Goal: Information Seeking & Learning: Learn about a topic

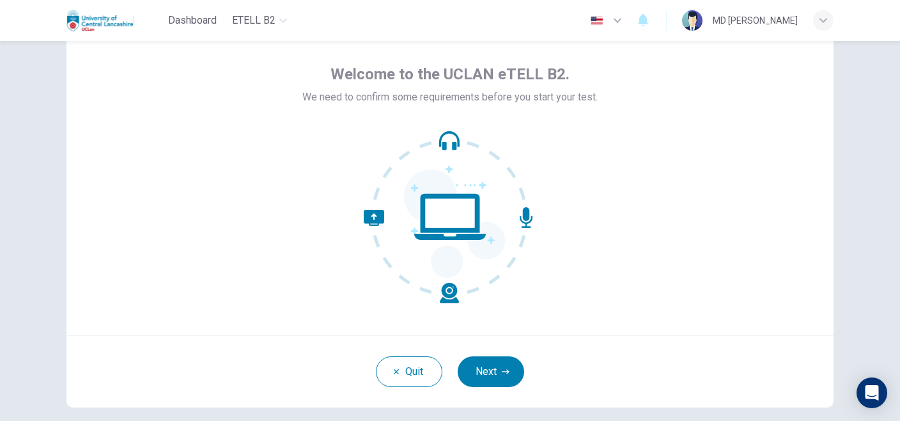
scroll to position [112, 0]
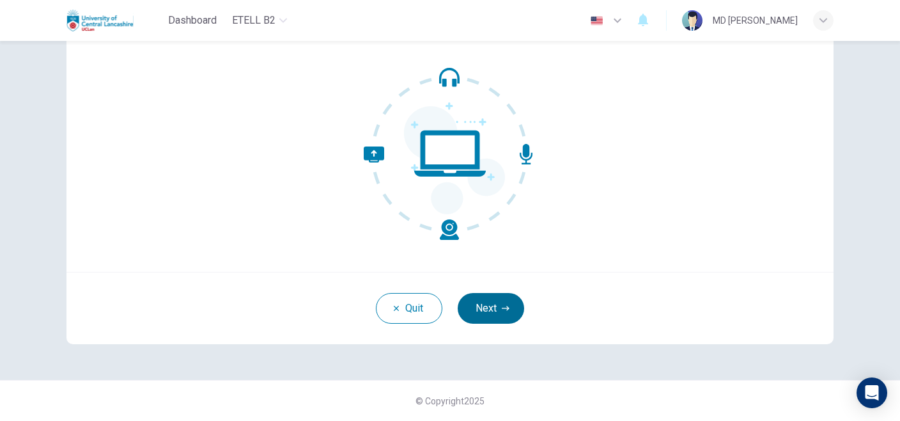
click at [502, 306] on icon "button" at bounding box center [506, 308] width 8 height 8
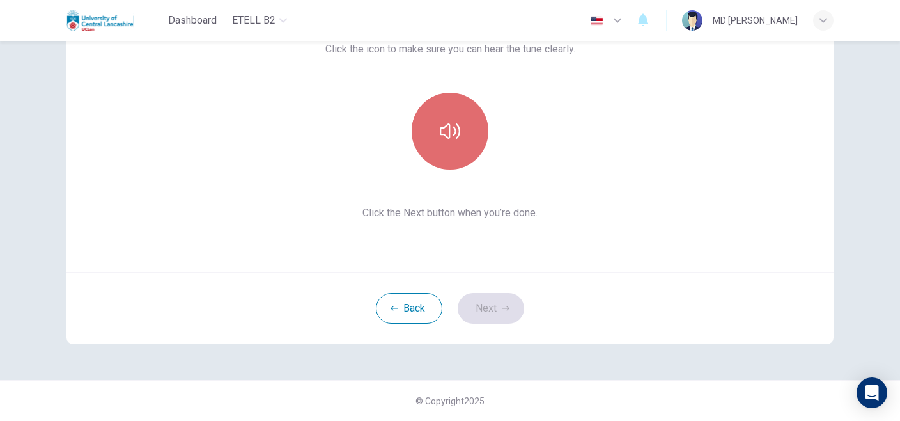
click at [448, 124] on icon "button" at bounding box center [450, 131] width 20 height 20
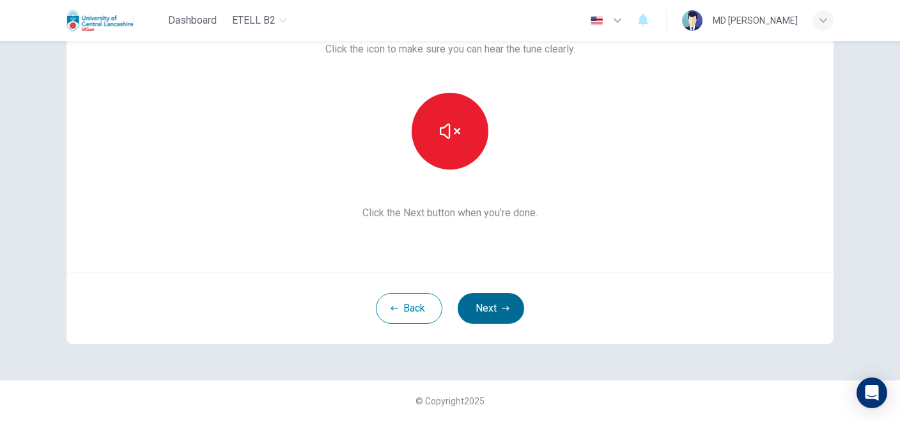
click at [495, 312] on button "Next" at bounding box center [491, 308] width 66 height 31
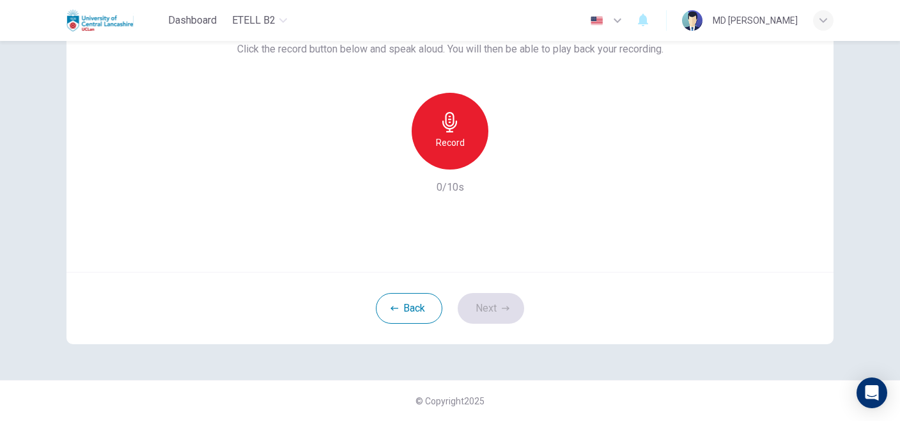
click at [439, 137] on h6 "Record" at bounding box center [450, 142] width 29 height 15
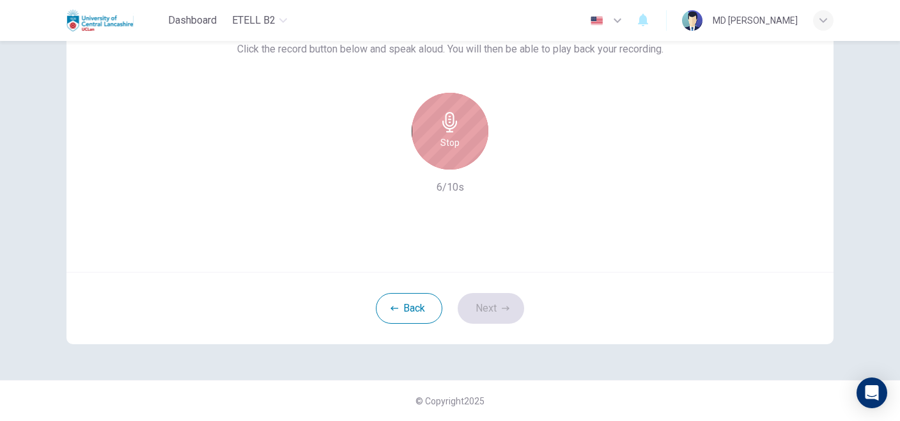
click at [440, 137] on h6 "Stop" at bounding box center [449, 142] width 19 height 15
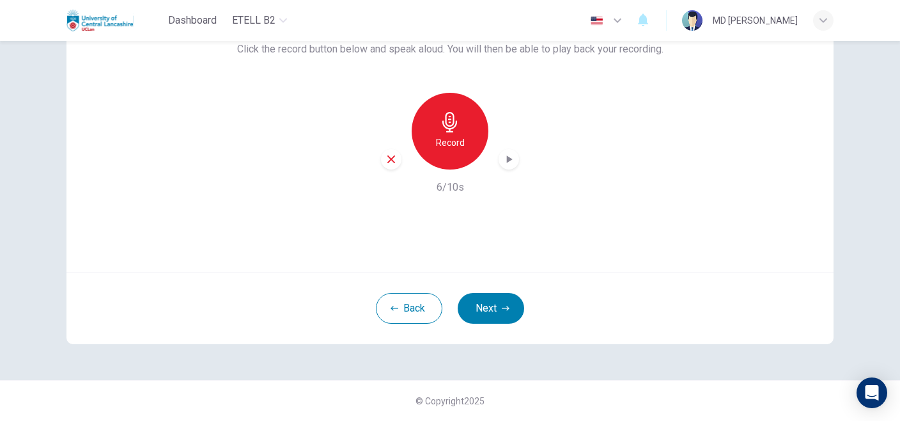
click at [507, 160] on icon "button" at bounding box center [510, 159] width 6 height 8
click at [481, 300] on button "Next" at bounding box center [491, 308] width 66 height 31
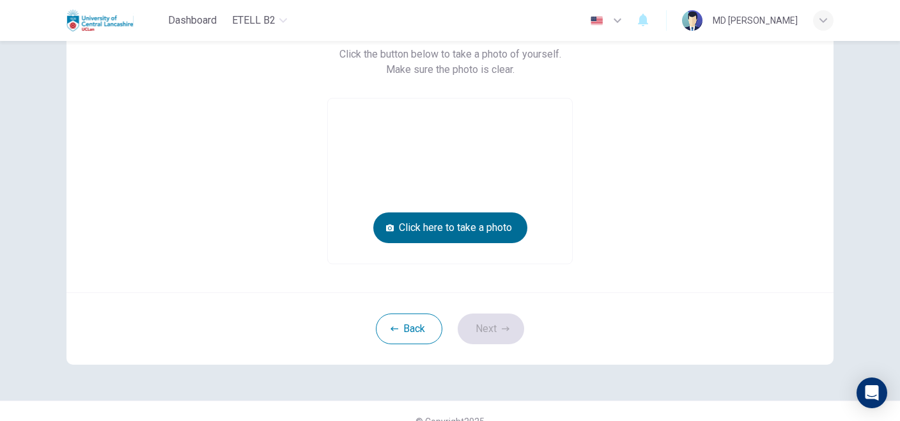
click at [448, 233] on button "Click here to take a photo" at bounding box center [450, 227] width 154 height 31
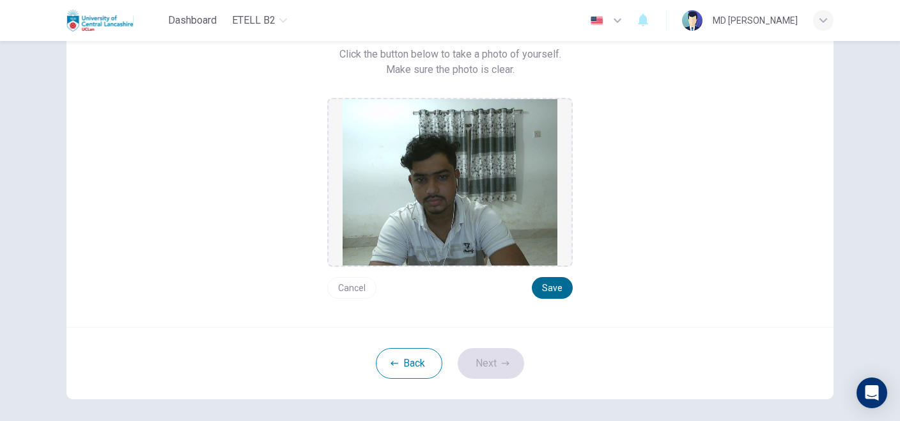
click at [552, 291] on button "Save" at bounding box center [552, 288] width 41 height 22
click at [506, 367] on button "Next" at bounding box center [491, 363] width 66 height 31
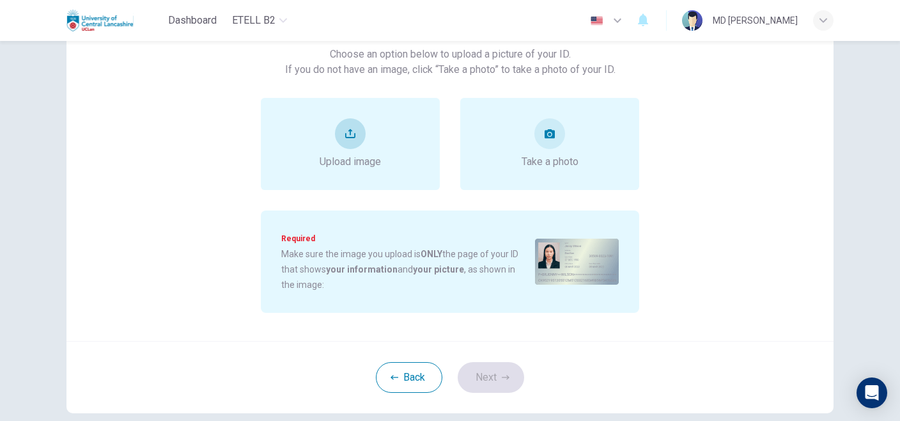
click at [358, 159] on span "Upload image" at bounding box center [350, 161] width 61 height 15
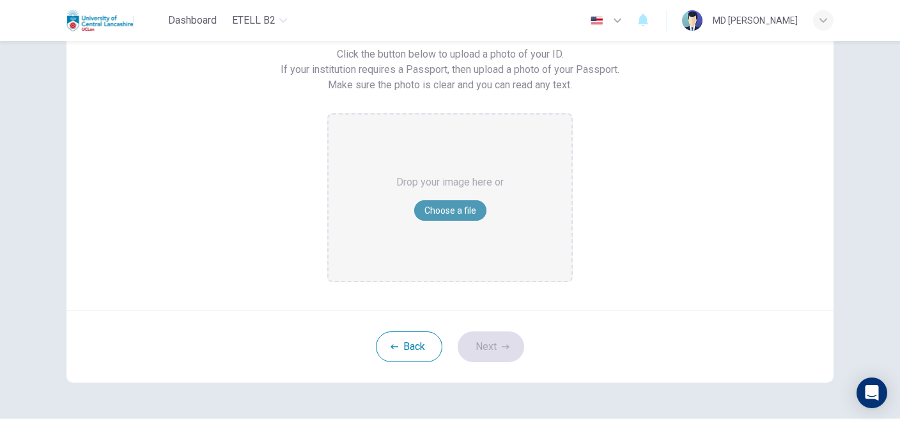
click at [450, 210] on button "Choose a file" at bounding box center [450, 210] width 72 height 20
click at [445, 215] on button "Choose a file" at bounding box center [450, 210] width 72 height 20
click at [439, 210] on button "Choose a file" at bounding box center [450, 210] width 72 height 20
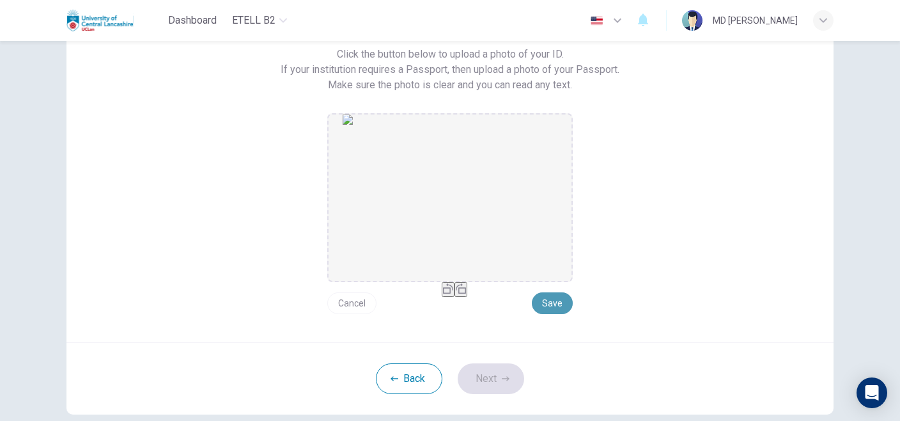
click at [556, 297] on button "Save" at bounding box center [552, 303] width 41 height 22
click at [494, 378] on button "Next" at bounding box center [491, 378] width 66 height 31
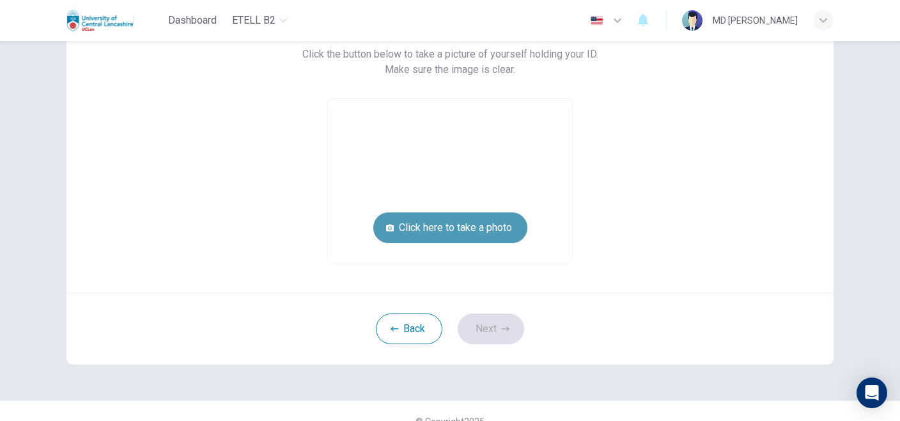
click at [444, 233] on button "Click here to take a photo" at bounding box center [450, 227] width 154 height 31
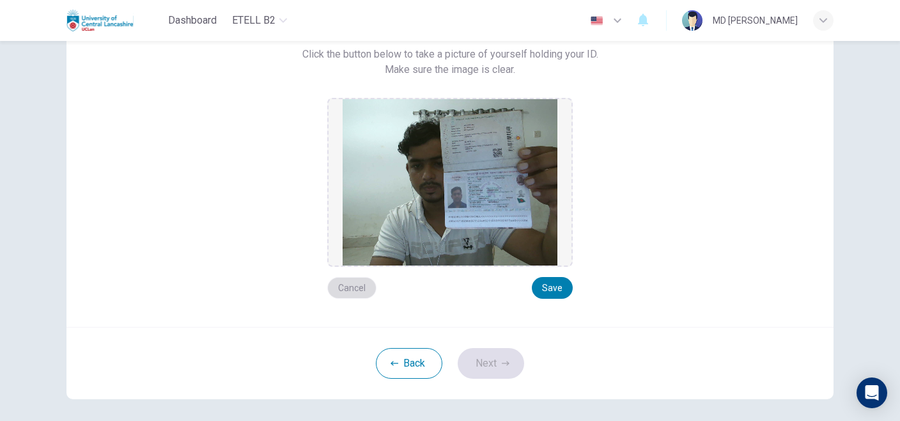
click at [341, 287] on button "Cancel" at bounding box center [351, 288] width 49 height 22
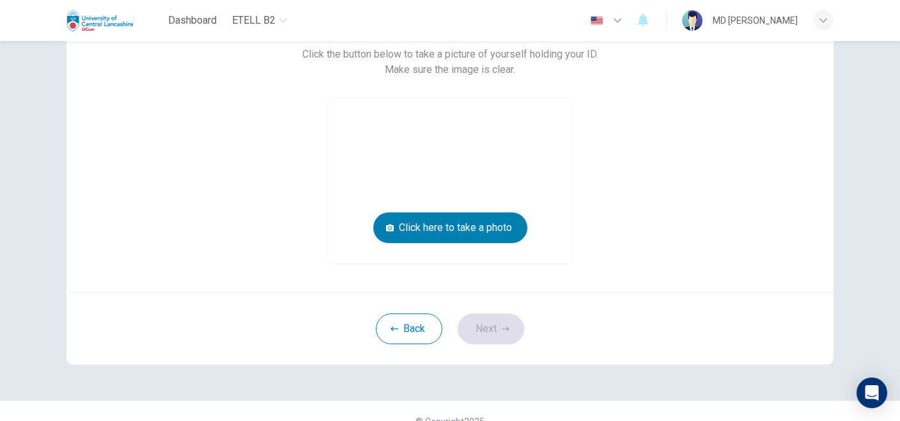
scroll to position [48, 0]
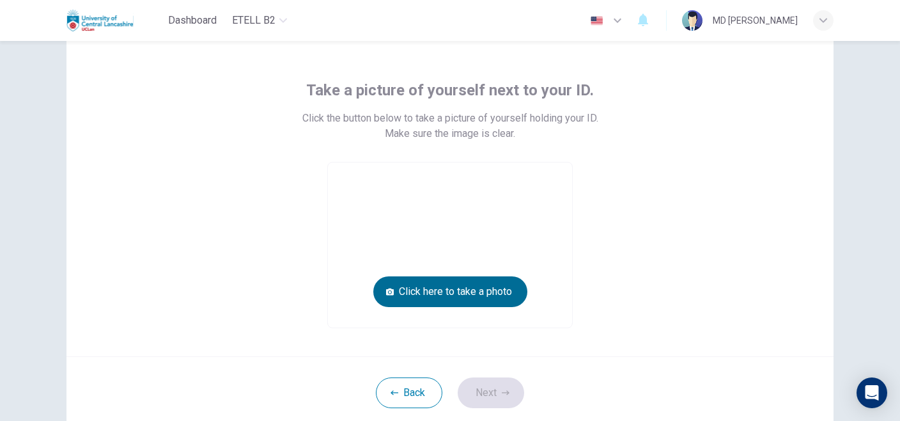
click at [468, 292] on button "Click here to take a photo" at bounding box center [450, 291] width 154 height 31
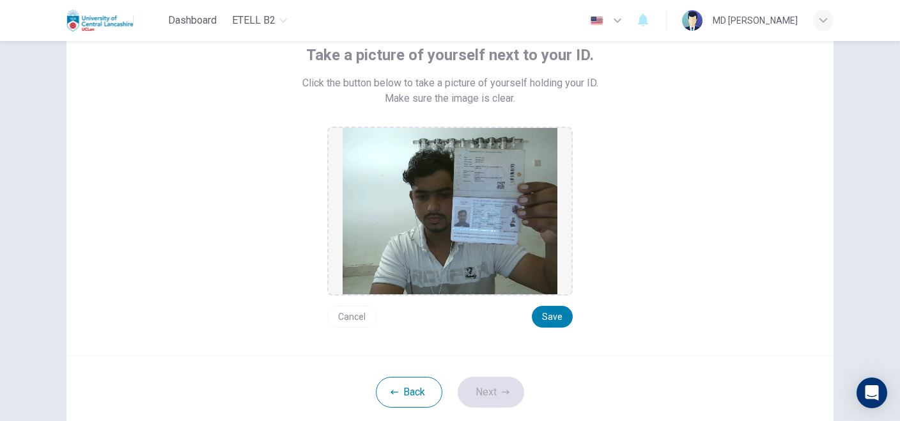
scroll to position [112, 0]
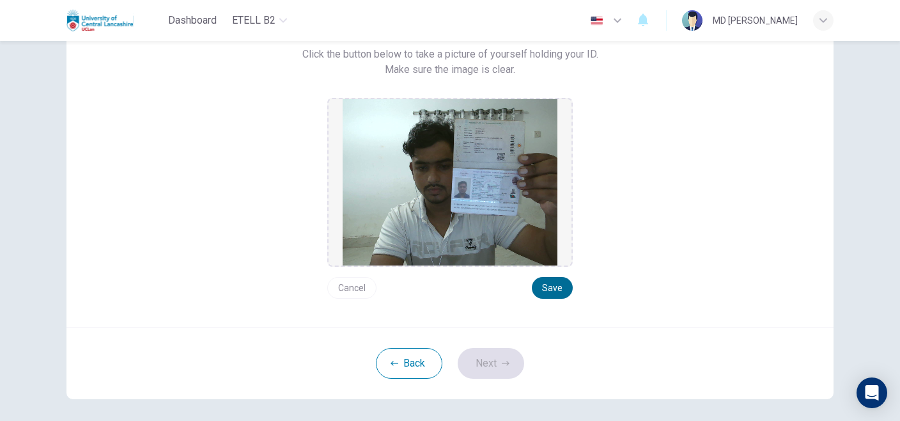
click at [556, 290] on button "Save" at bounding box center [552, 288] width 41 height 22
click at [481, 368] on button "Next" at bounding box center [491, 363] width 66 height 31
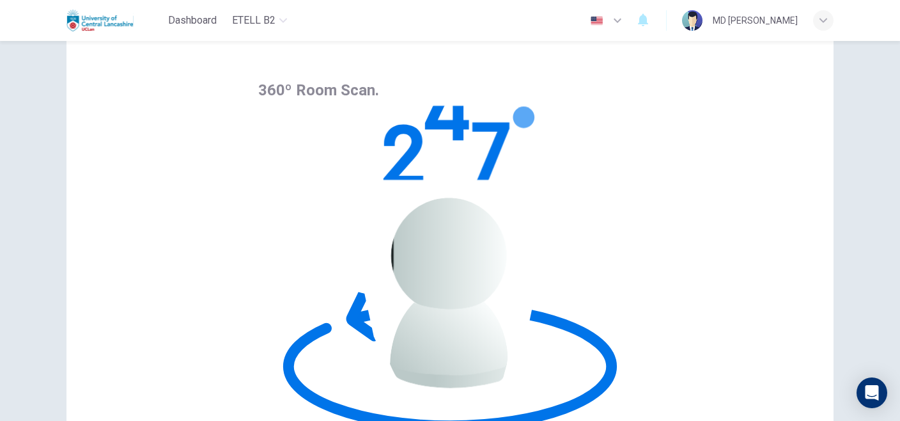
scroll to position [0, 0]
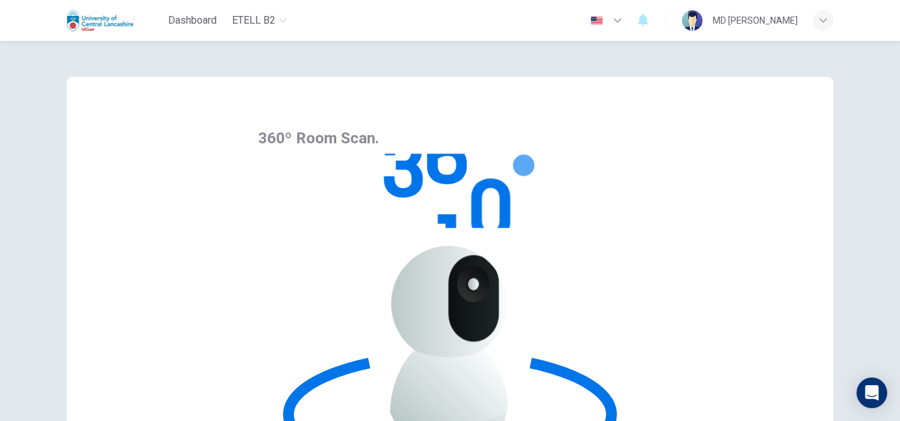
click at [625, 21] on icon "button" at bounding box center [617, 20] width 15 height 15
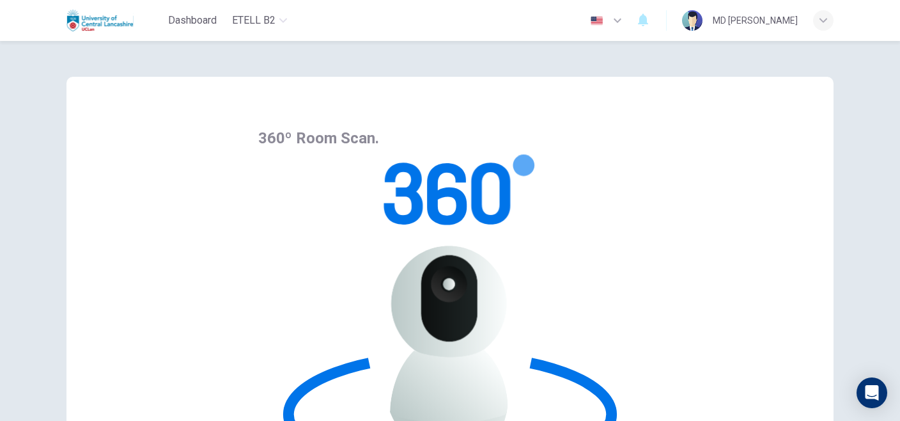
click at [477, 420] on div at bounding box center [450, 421] width 900 height 0
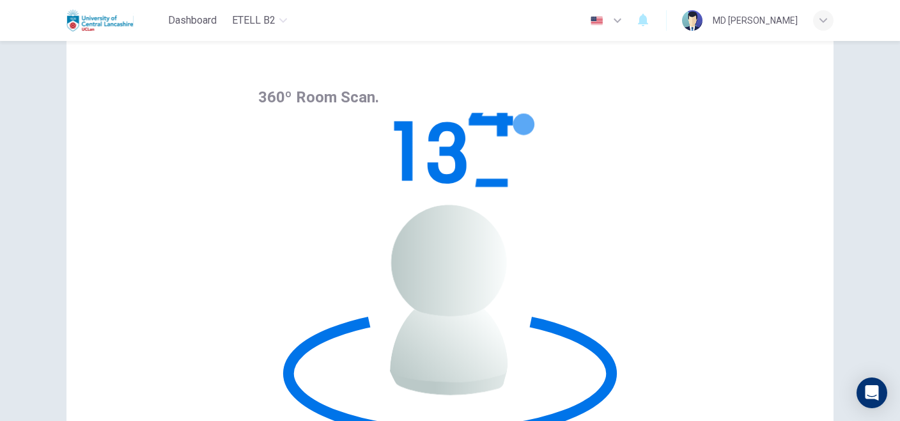
scroll to position [64, 0]
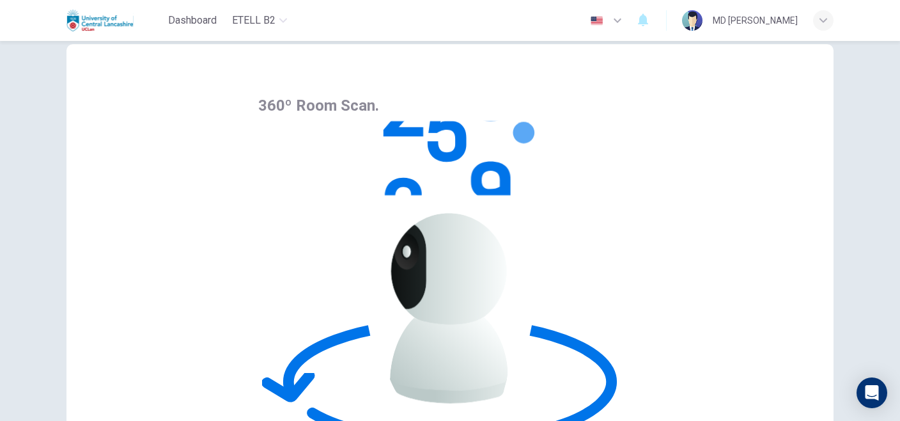
scroll to position [0, 0]
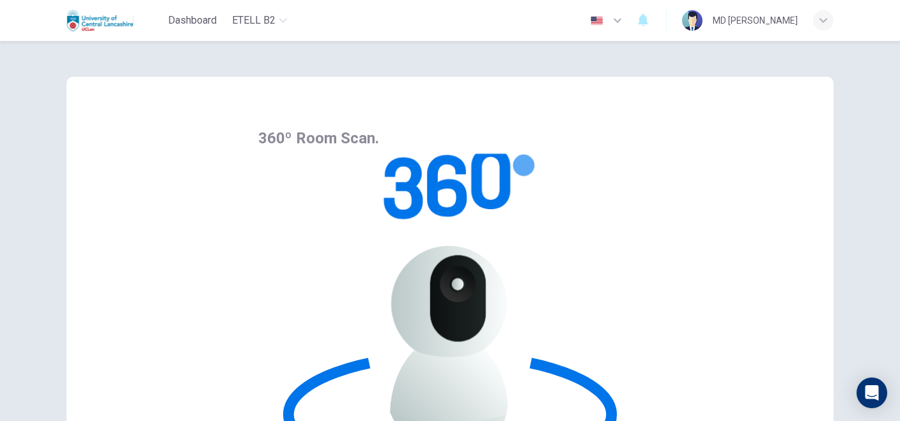
click at [823, 17] on icon "button" at bounding box center [824, 21] width 8 height 8
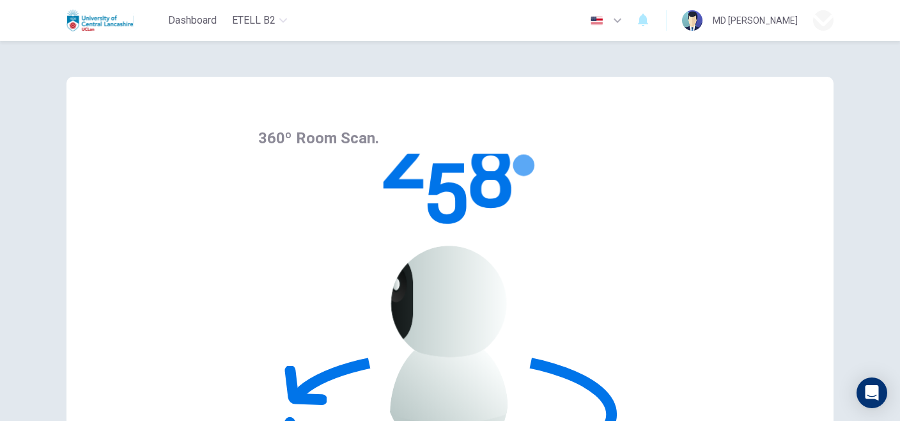
click at [566, 420] on div at bounding box center [450, 421] width 900 height 0
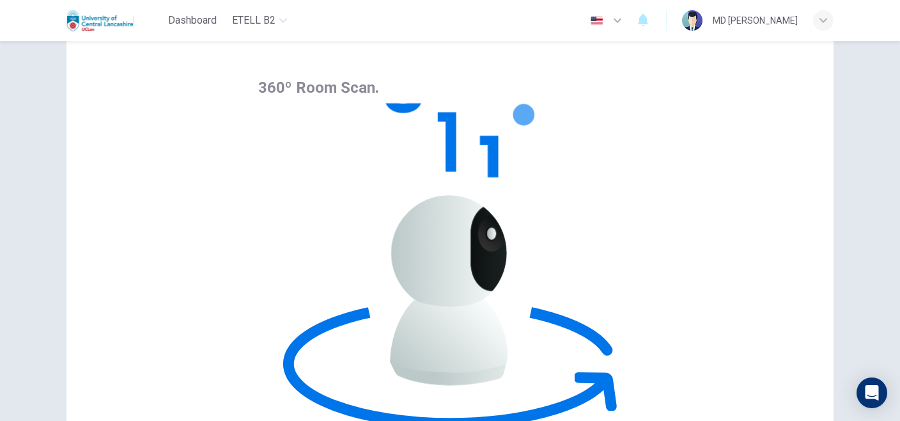
scroll to position [112, 0]
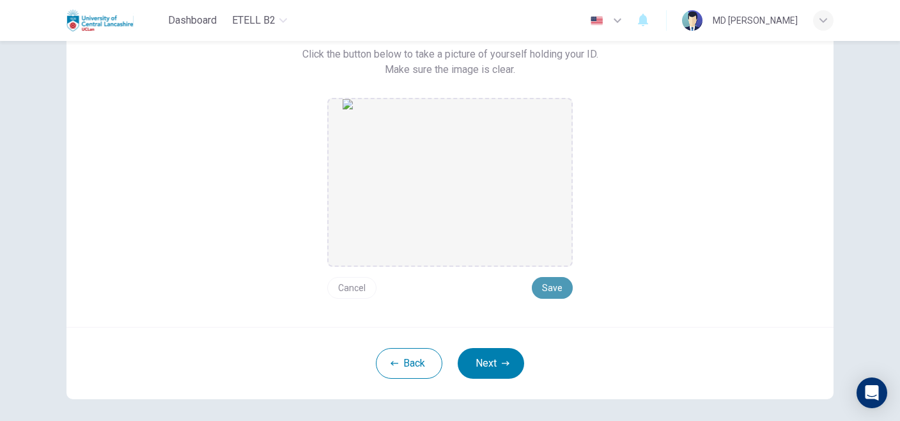
click at [554, 288] on button "Save" at bounding box center [552, 288] width 41 height 22
click at [485, 360] on button "Next" at bounding box center [491, 363] width 66 height 31
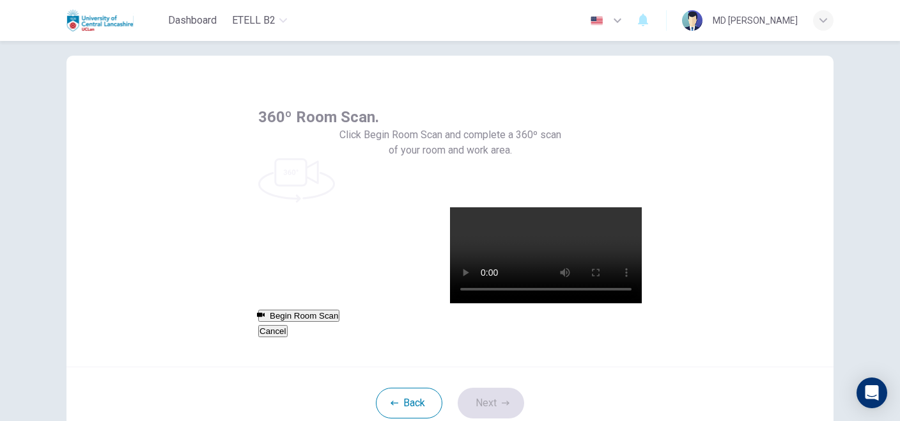
scroll to position [0, 0]
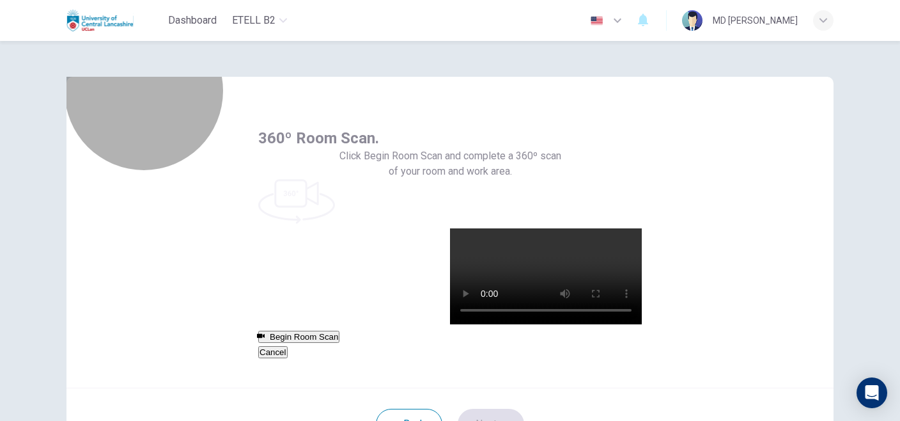
click at [339, 331] on button "Begin Room Scan" at bounding box center [298, 337] width 81 height 12
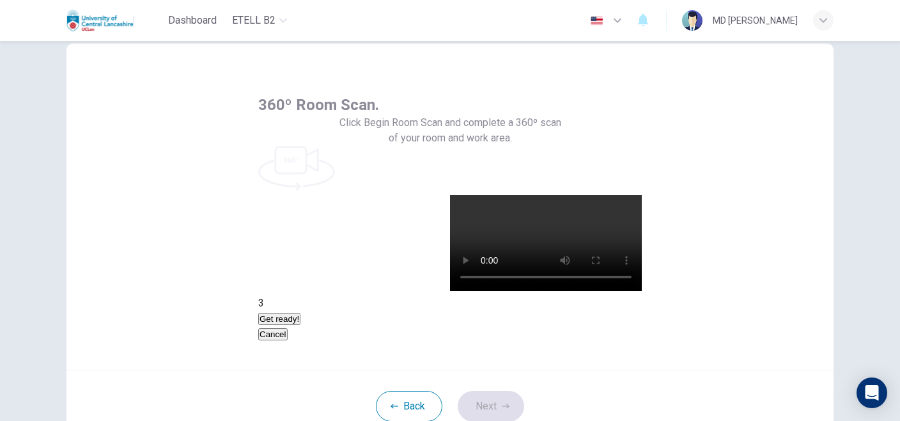
scroll to position [64, 0]
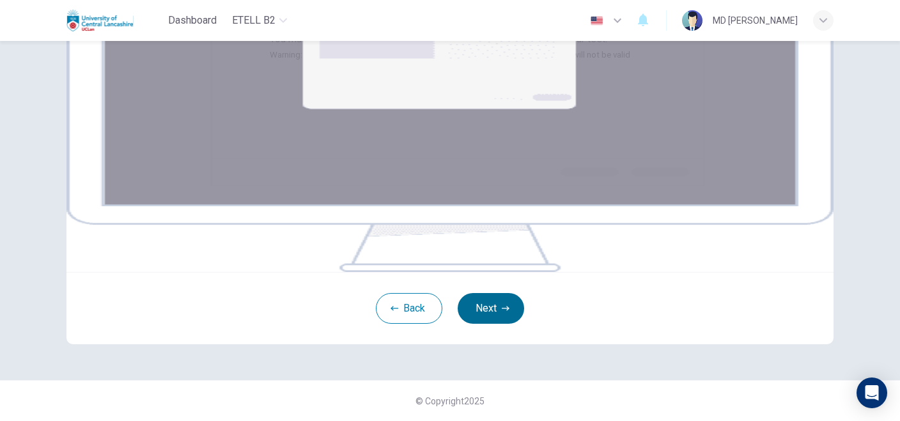
scroll to position [243, 0]
click at [494, 310] on button "Next" at bounding box center [491, 308] width 66 height 31
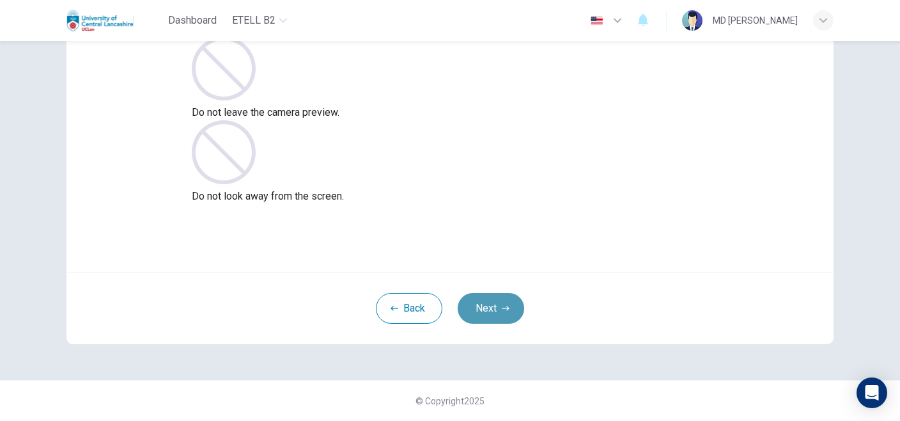
click at [493, 309] on button "Next" at bounding box center [491, 308] width 66 height 31
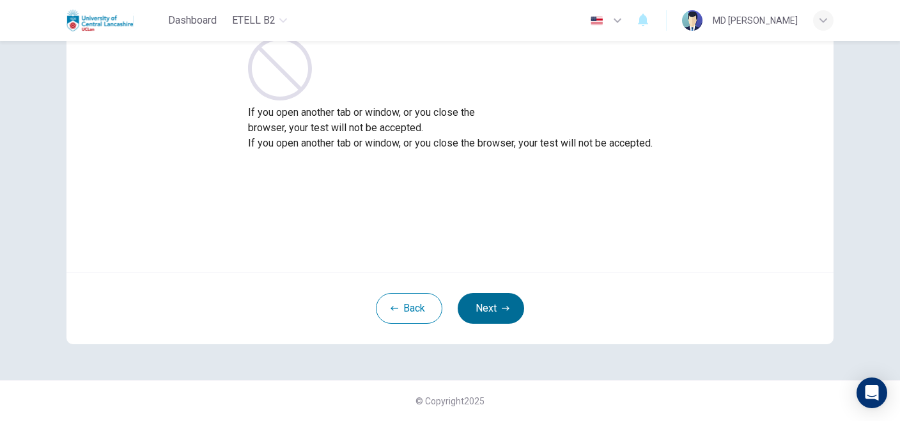
click at [497, 313] on button "Next" at bounding box center [491, 308] width 66 height 31
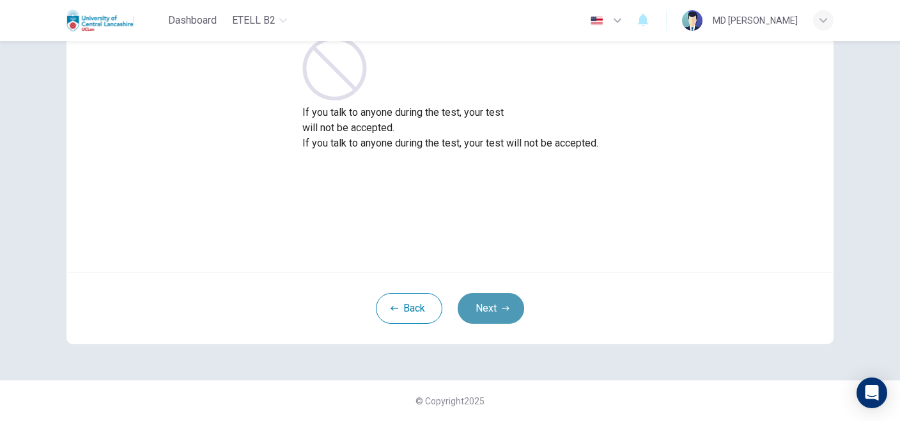
click at [486, 310] on button "Next" at bounding box center [491, 308] width 66 height 31
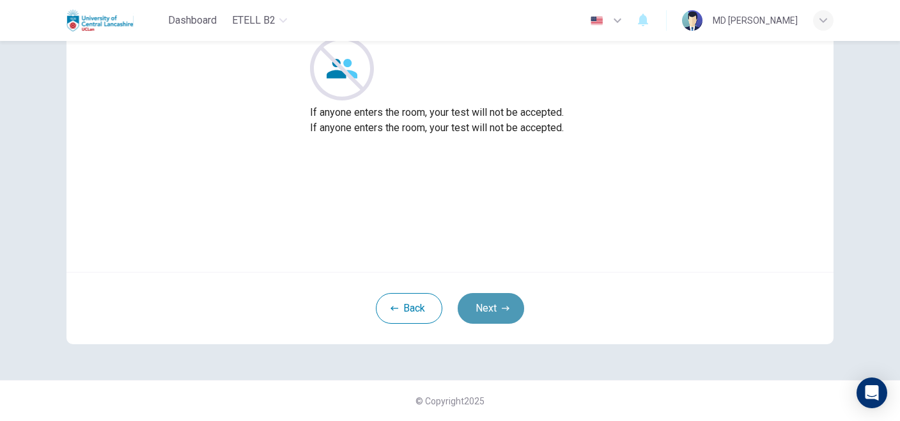
click at [493, 308] on button "Next" at bounding box center [491, 308] width 66 height 31
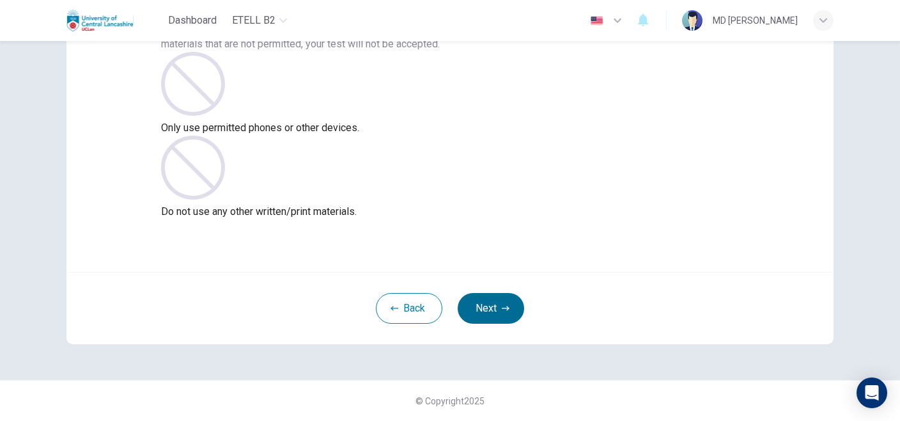
click at [479, 300] on button "Next" at bounding box center [491, 308] width 66 height 31
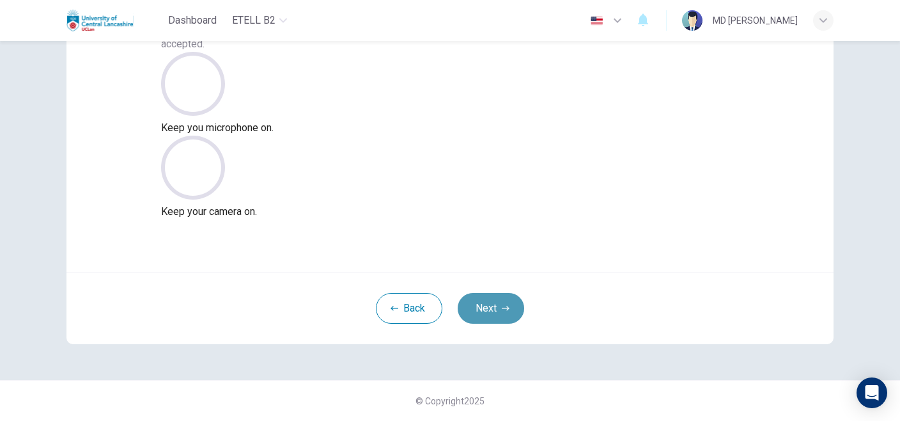
click at [485, 308] on button "Next" at bounding box center [491, 308] width 66 height 31
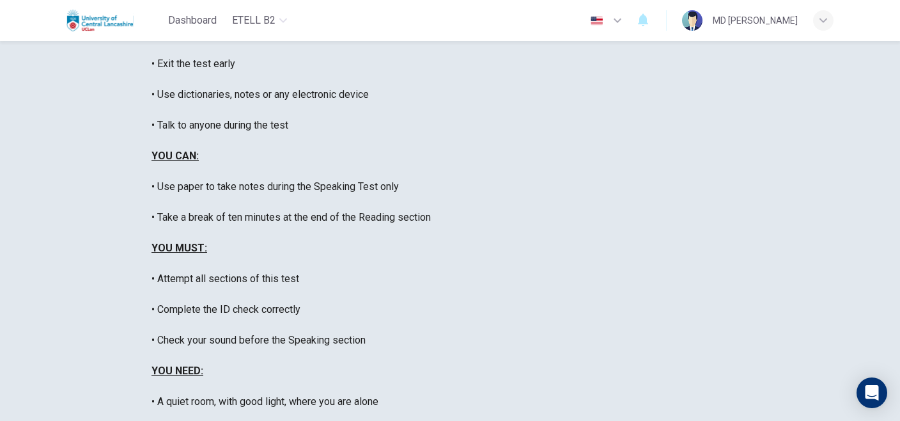
scroll to position [192, 0]
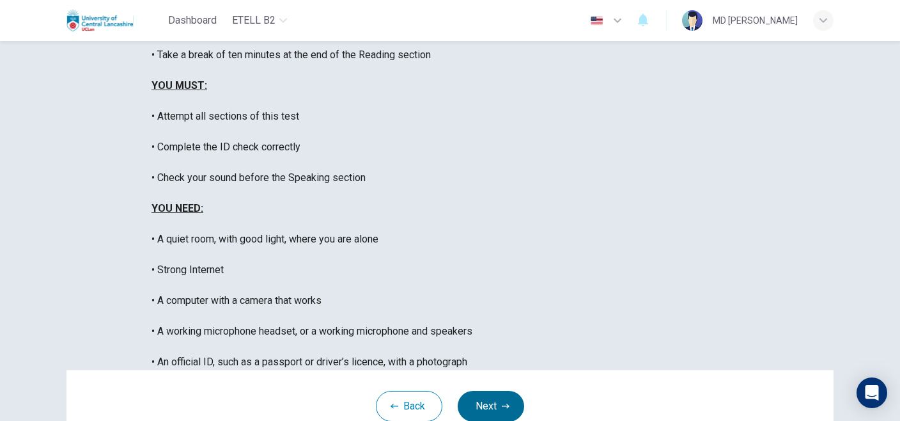
click at [506, 391] on button "Next" at bounding box center [491, 406] width 66 height 31
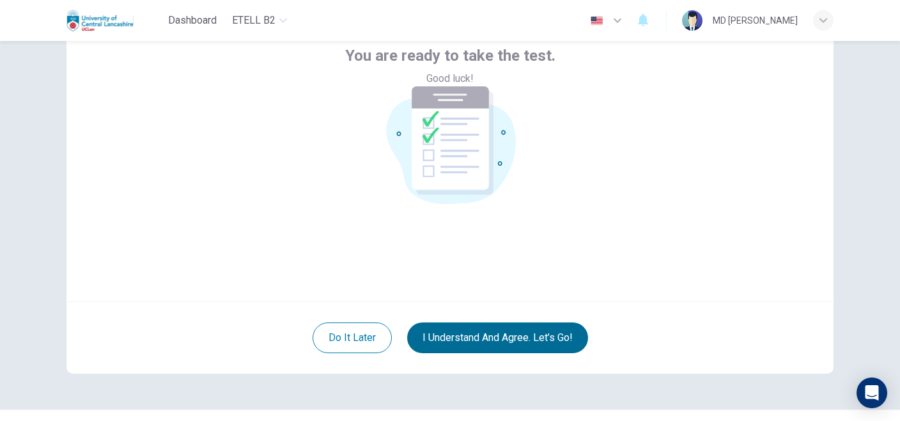
scroll to position [112, 0]
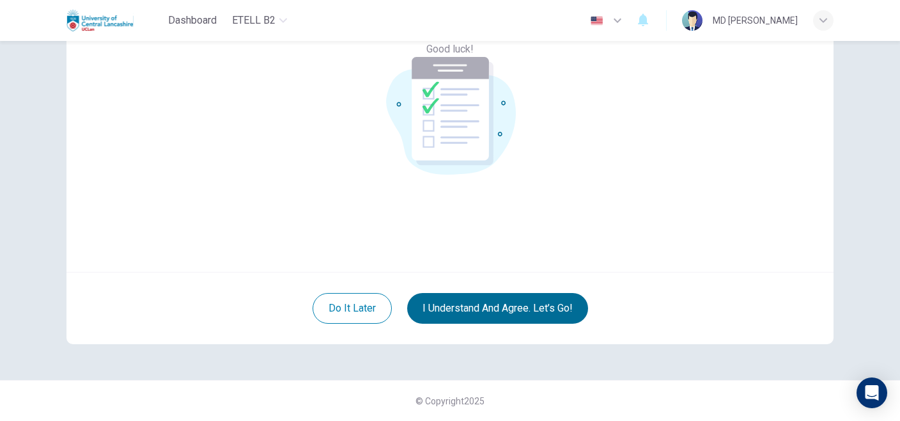
click at [501, 308] on button "I understand and agree. Let’s go!" at bounding box center [497, 308] width 181 height 31
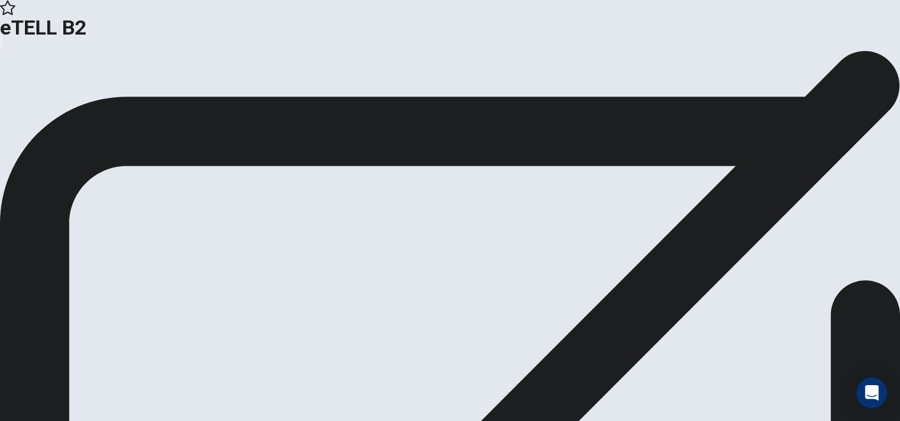
drag, startPoint x: 816, startPoint y: 16, endPoint x: 555, endPoint y: 80, distance: 269.2
click at [1, 46] on icon "button" at bounding box center [1, 46] width 0 height 0
click at [876, 400] on div "Open Intercom Messenger" at bounding box center [872, 393] width 34 height 34
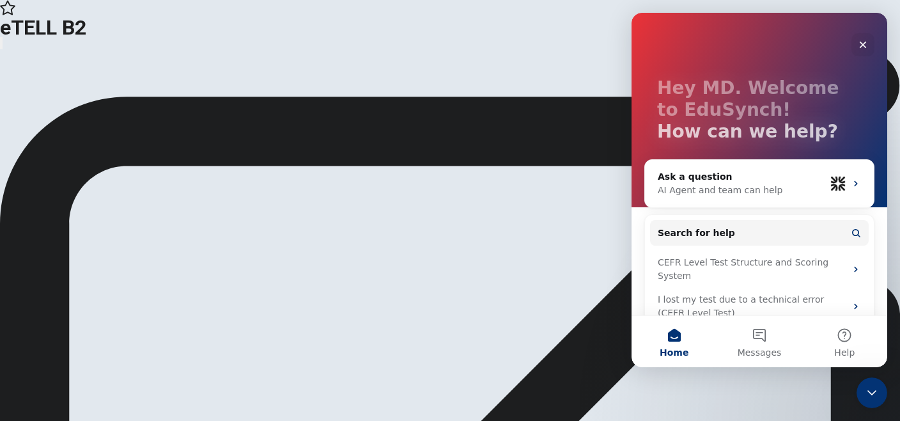
scroll to position [34, 0]
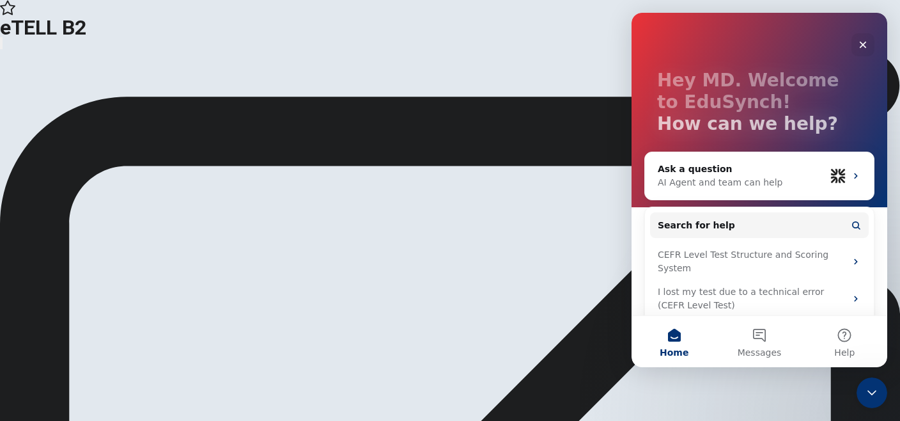
click at [862, 42] on icon "Close" at bounding box center [863, 45] width 10 height 10
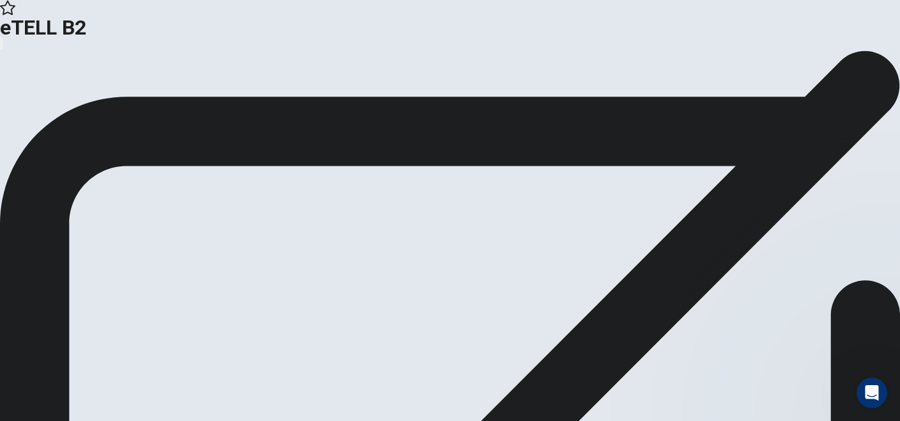
scroll to position [0, 0]
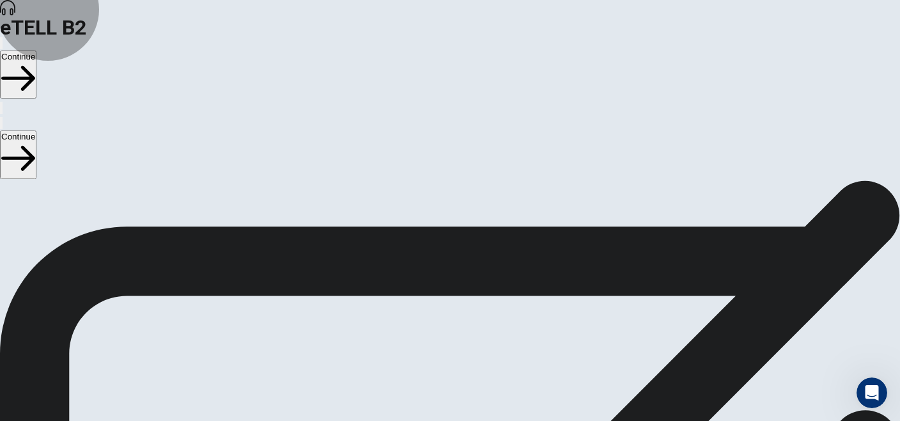
click at [36, 51] on button "Continue" at bounding box center [18, 75] width 36 height 48
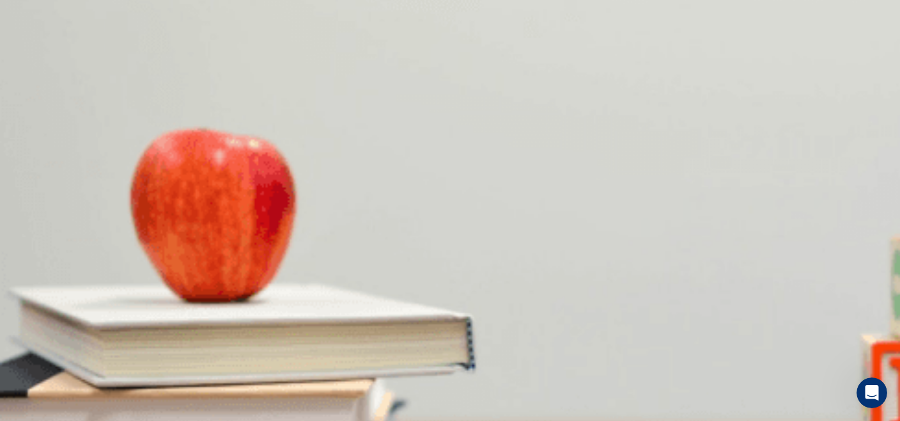
scroll to position [64, 0]
click at [3, 37] on button "button" at bounding box center [1, 43] width 3 height 12
click at [486, 225] on body "This site uses cookies, as explained in our Privacy Policy . If you agree to th…" at bounding box center [450, 210] width 900 height 421
click at [486, 420] on div at bounding box center [450, 421] width 900 height 0
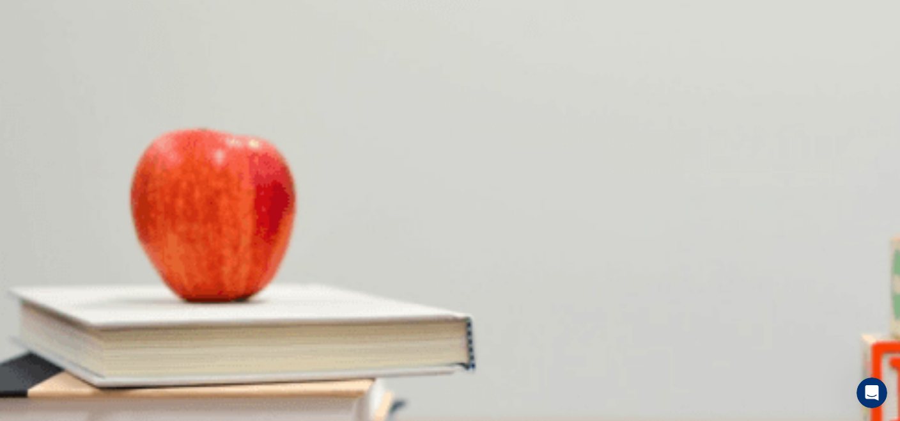
click at [486, 225] on body "This site uses cookies, as explained in our Privacy Policy . If you agree to th…" at bounding box center [450, 210] width 900 height 421
type input "**"
click at [465, 420] on li "T" at bounding box center [450, 428] width 900 height 15
type input "*"
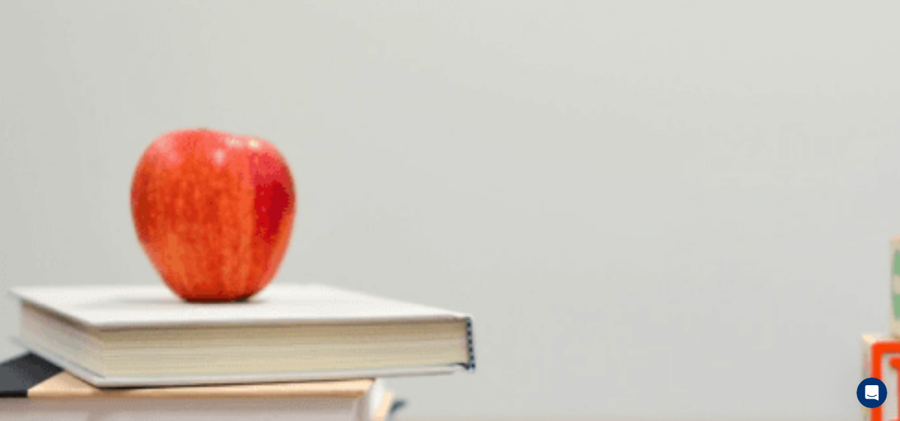
click at [488, 196] on body "This site uses cookies, as explained in our Privacy Policy . If you agree to th…" at bounding box center [450, 210] width 900 height 421
type input "**"
click at [467, 420] on li "T" at bounding box center [450, 428] width 900 height 15
type input "*"
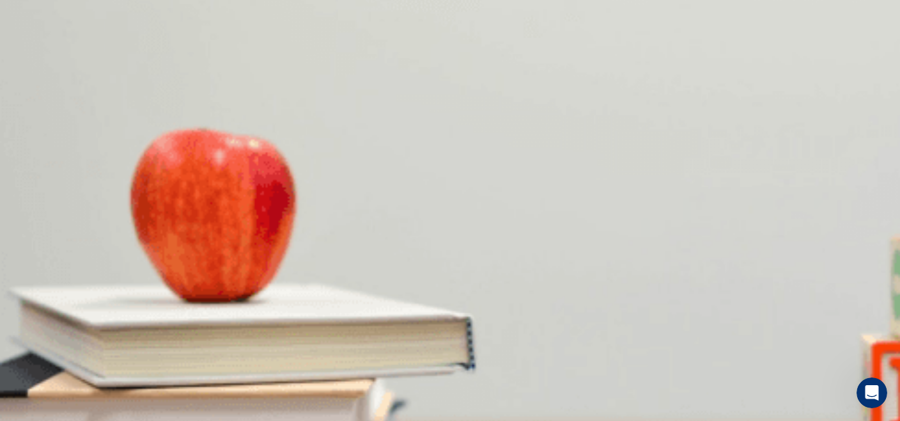
click at [488, 169] on body "This site uses cookies, as explained in our Privacy Policy . If you agree to th…" at bounding box center [450, 210] width 900 height 421
type input "**"
type input "*"
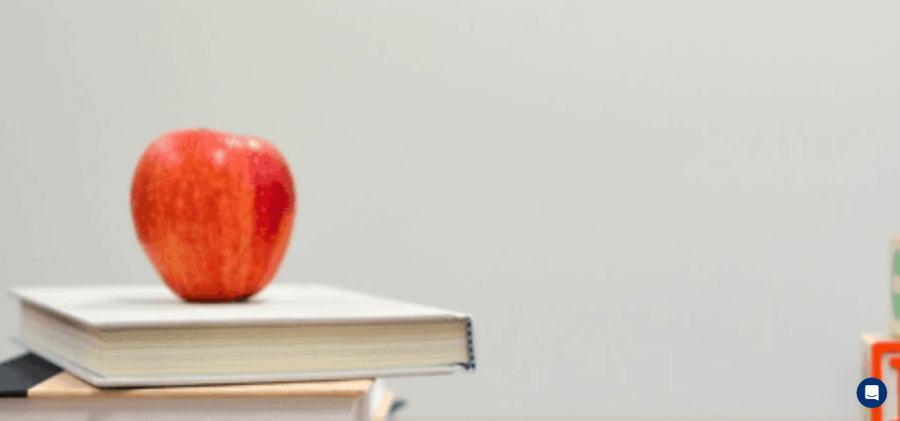
click at [490, 141] on body "This site uses cookies, as explained in our Privacy Policy . If you agree to th…" at bounding box center [450, 210] width 900 height 421
type input "**"
type input "*"
type input "**"
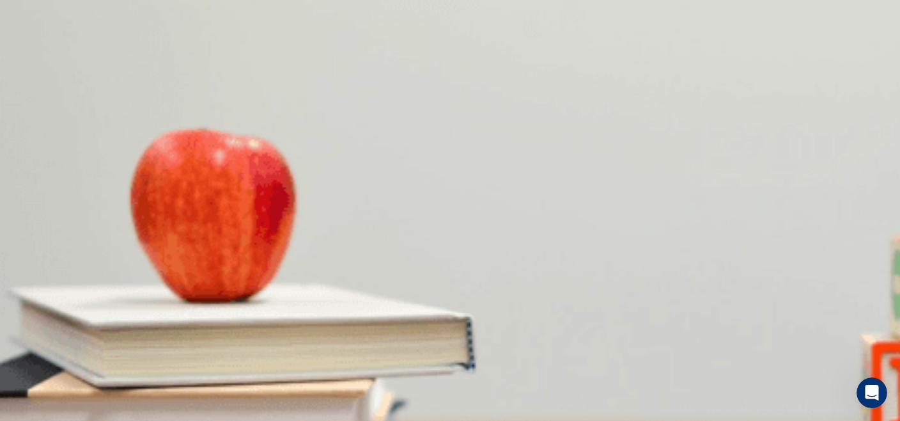
click at [488, 176] on body "This site uses cookies, as explained in our Privacy Policy . If you agree to th…" at bounding box center [450, 210] width 900 height 421
type input "*"
click at [488, 279] on body "This site uses cookies, as explained in our Privacy Policy . If you agree to th…" at bounding box center [450, 210] width 900 height 421
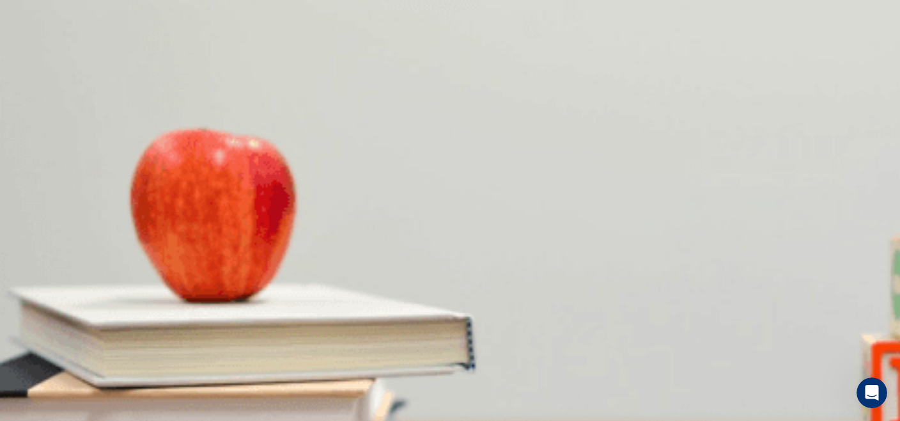
type input "**"
click at [459, 420] on li "T" at bounding box center [450, 428] width 900 height 15
type input "*"
click at [484, 207] on body "This site uses cookies, as explained in our Privacy Policy . If you agree to th…" at bounding box center [450, 210] width 900 height 421
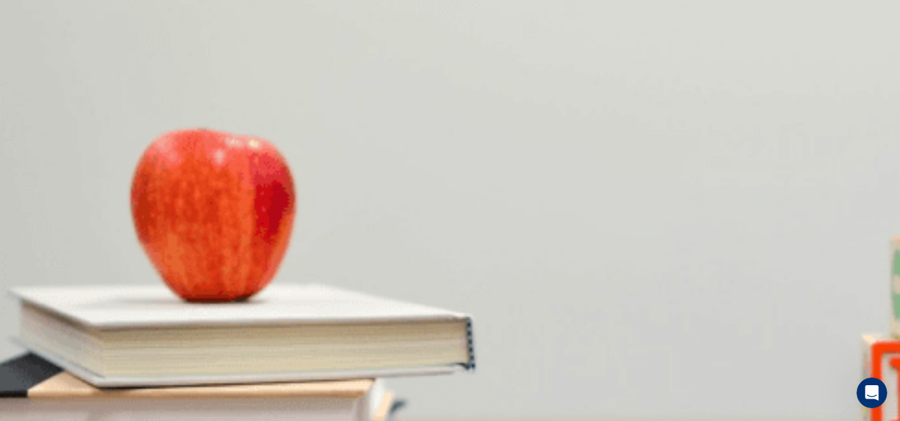
type input "**"
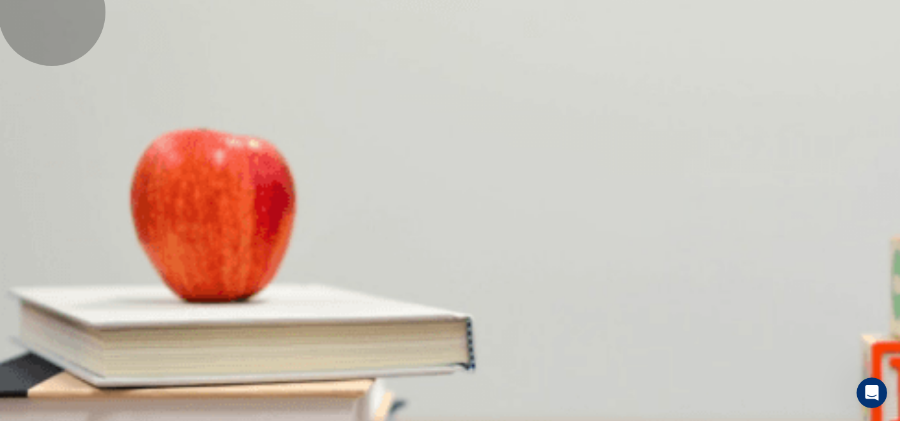
click at [478, 420] on li "T" at bounding box center [450, 428] width 900 height 15
type input "*"
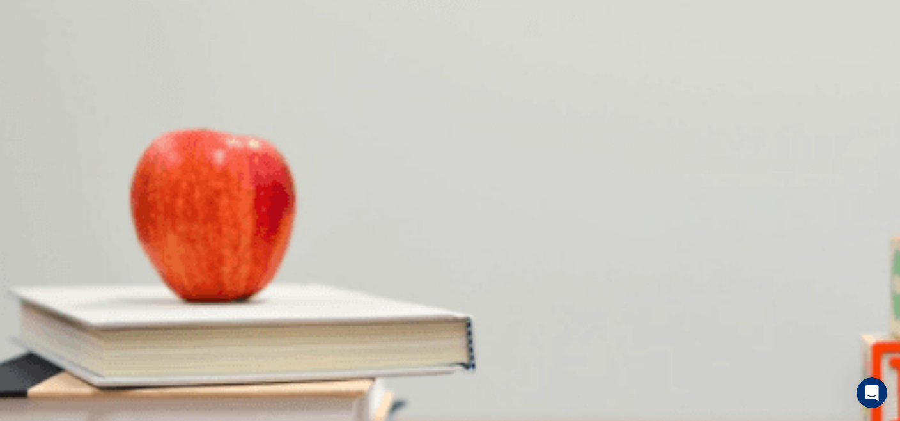
click at [486, 246] on body "This site uses cookies, as explained in our Privacy Policy . If you agree to th…" at bounding box center [450, 210] width 900 height 421
type input "**"
type input "*"
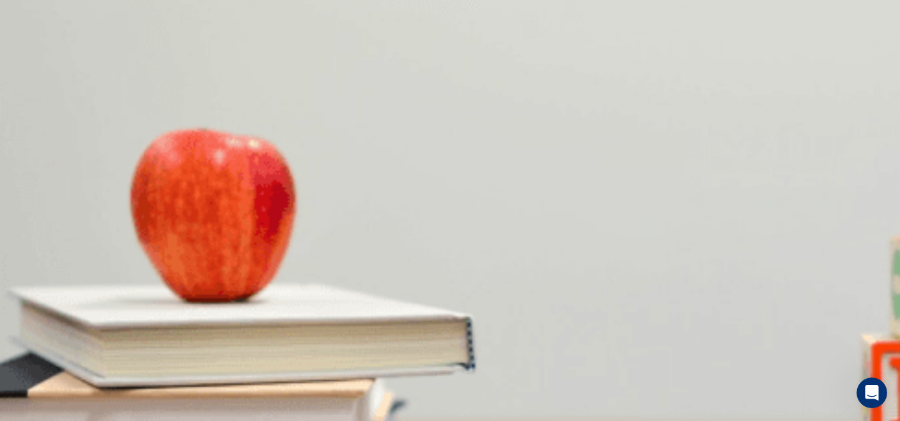
click at [490, 218] on body "This site uses cookies, as explained in our Privacy Policy . If you agree to th…" at bounding box center [450, 210] width 900 height 421
type input "**"
type input "*"
click at [461, 261] on body "This site uses cookies, as explained in our Privacy Policy . If you agree to th…" at bounding box center [450, 210] width 900 height 421
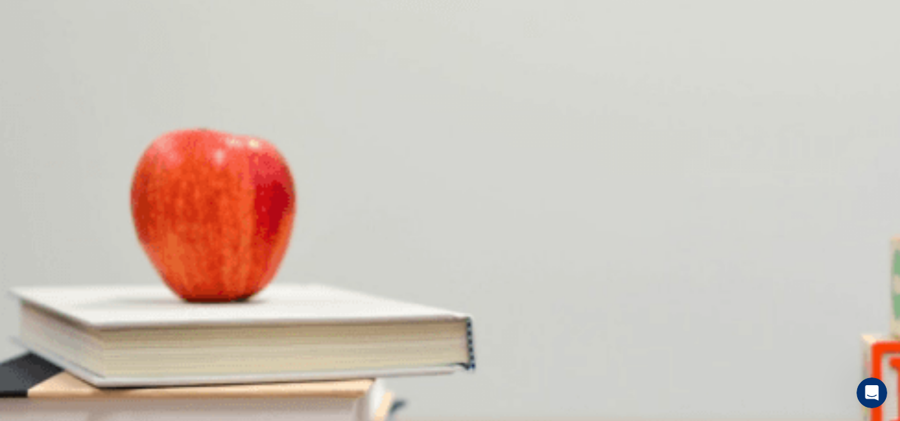
type input "**"
type input "*"
click at [474, 237] on body "This site uses cookies, as explained in our Privacy Policy . If you agree to th…" at bounding box center [450, 210] width 900 height 421
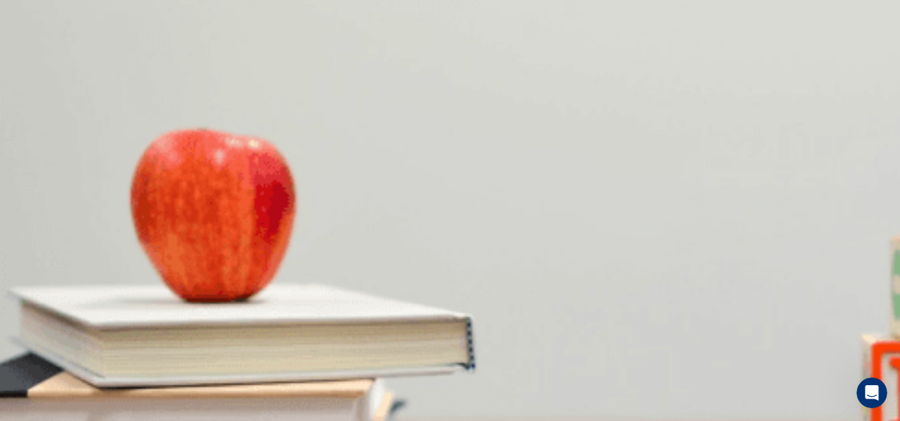
type input "**"
click at [455, 420] on li "T" at bounding box center [450, 428] width 900 height 15
type input "*"
click at [481, 217] on body "This site uses cookies, as explained in our Privacy Policy . If you agree to th…" at bounding box center [450, 210] width 900 height 421
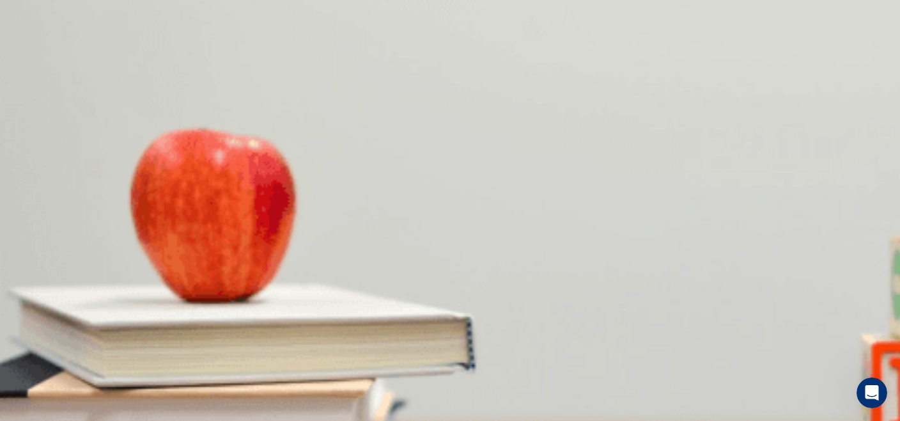
type input "**"
click at [467, 420] on li "T" at bounding box center [450, 428] width 900 height 15
type input "*"
click at [478, 253] on body "This site uses cookies, as explained in our Privacy Policy . If you agree to th…" at bounding box center [450, 210] width 900 height 421
type input "**"
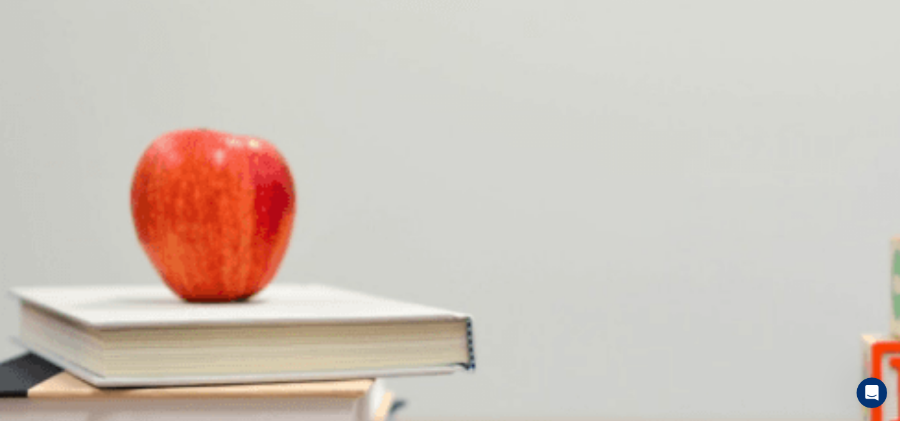
click at [464, 420] on li "T" at bounding box center [450, 428] width 900 height 15
type input "*"
click at [477, 281] on body "This site uses cookies, as explained in our Privacy Policy . If you agree to th…" at bounding box center [450, 210] width 900 height 421
type input "**"
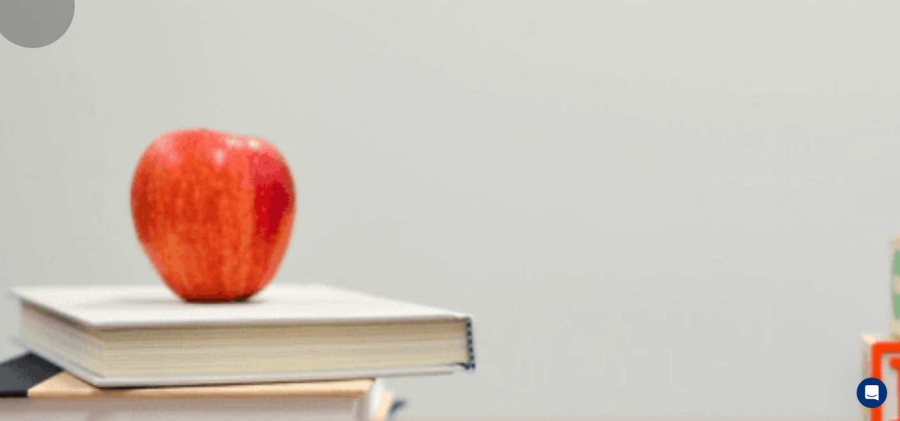
type input "*"
type input "**"
click at [482, 283] on body "This site uses cookies, as explained in our Privacy Policy . If you agree to th…" at bounding box center [450, 210] width 900 height 421
click at [460, 420] on li "T" at bounding box center [450, 428] width 900 height 15
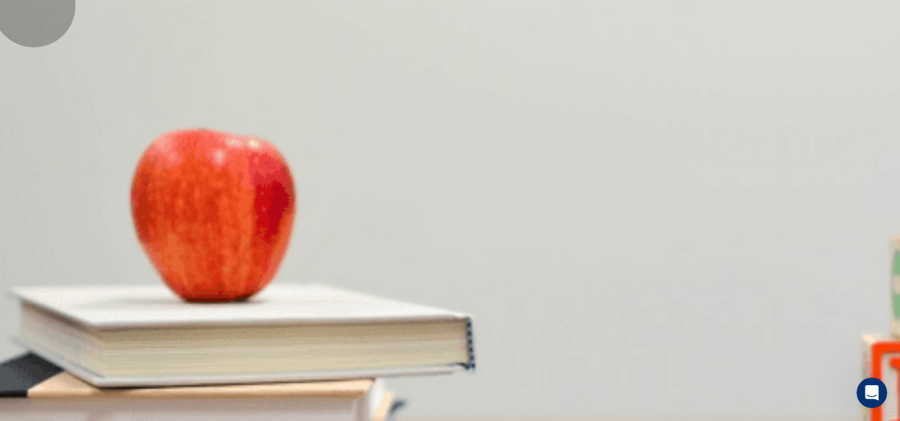
type input "*"
click at [36, 51] on button "Continue" at bounding box center [18, 75] width 36 height 48
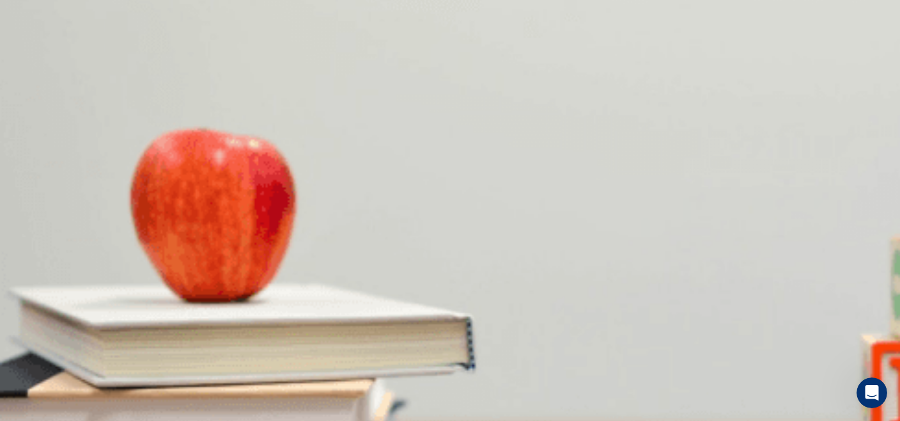
scroll to position [575, 0]
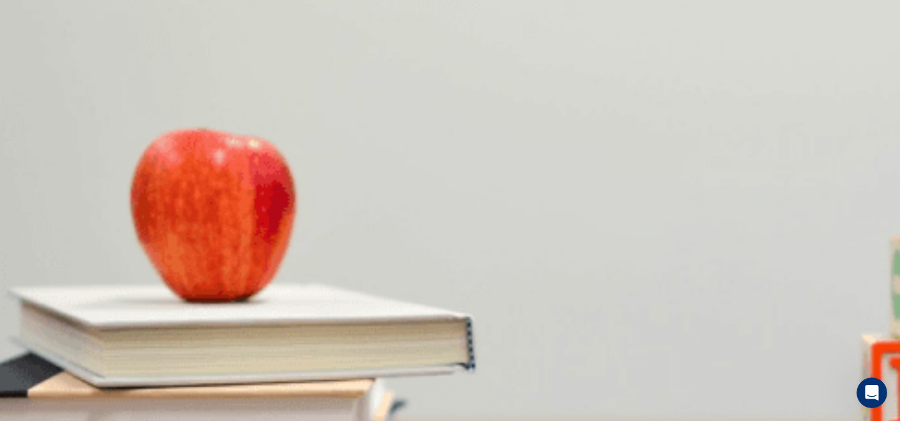
drag, startPoint x: 800, startPoint y: 88, endPoint x: 819, endPoint y: 15, distance: 75.2
click at [819, 15] on div "eTELL B2 Continue Continue For questions 16 – 20, choose the correct answer fro…" at bounding box center [450, 210] width 900 height 421
drag, startPoint x: 798, startPoint y: 84, endPoint x: 101, endPoint y: 89, distance: 697.5
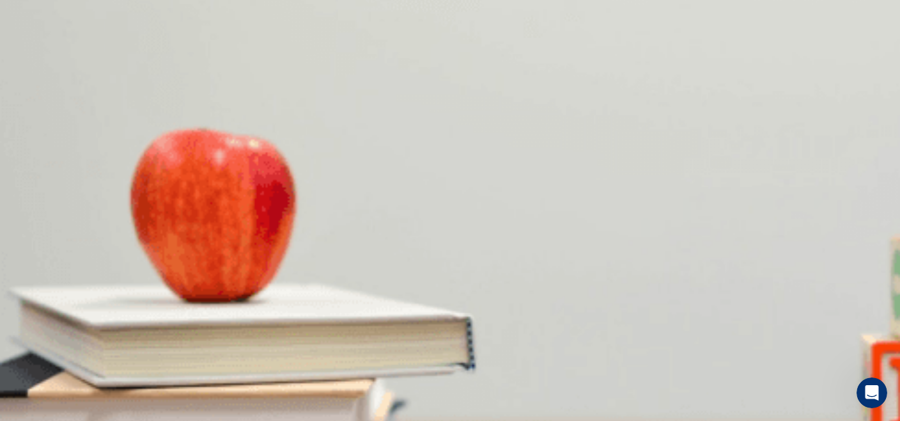
scroll to position [128, 0]
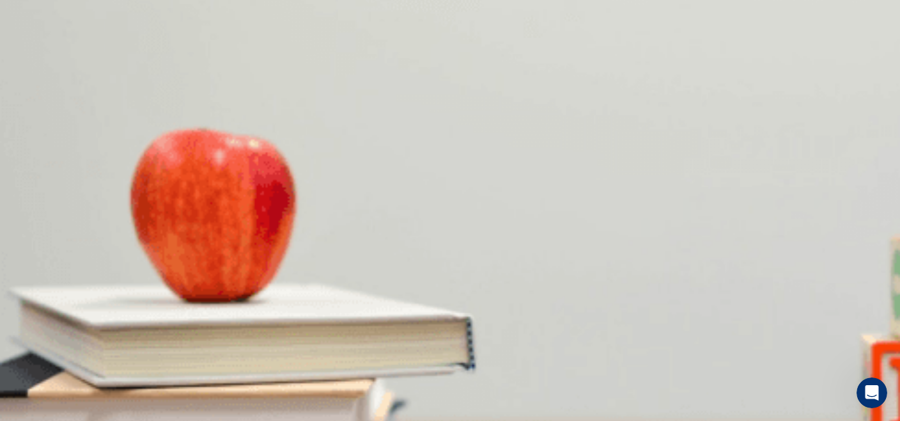
type input "*"
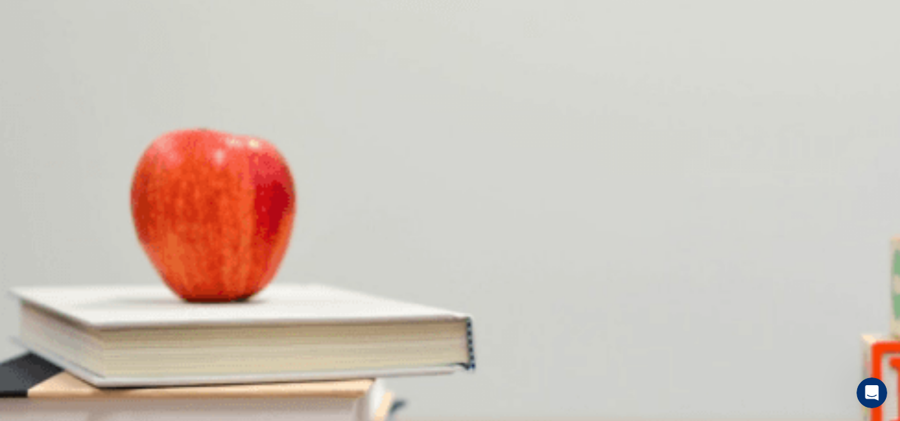
click at [737, 35] on div "Continue" at bounding box center [450, 67] width 900 height 65
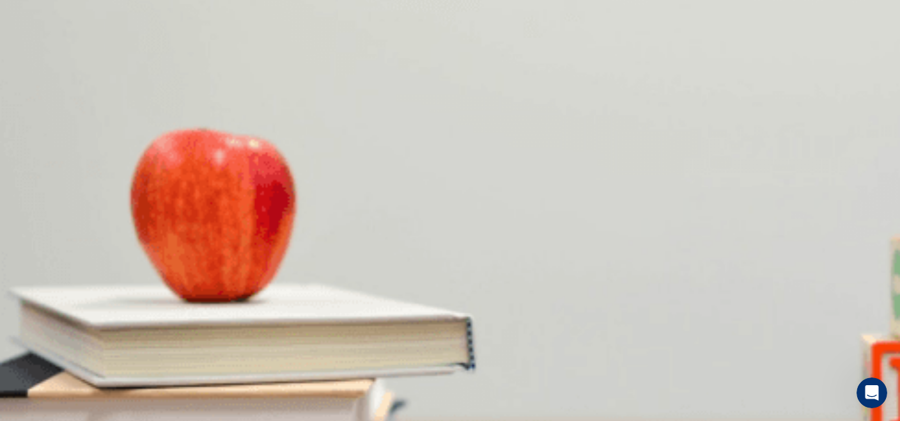
drag, startPoint x: 151, startPoint y: 21, endPoint x: 93, endPoint y: 22, distance: 57.6
click at [93, 22] on div "eTELL B2 Continue" at bounding box center [450, 57] width 900 height 115
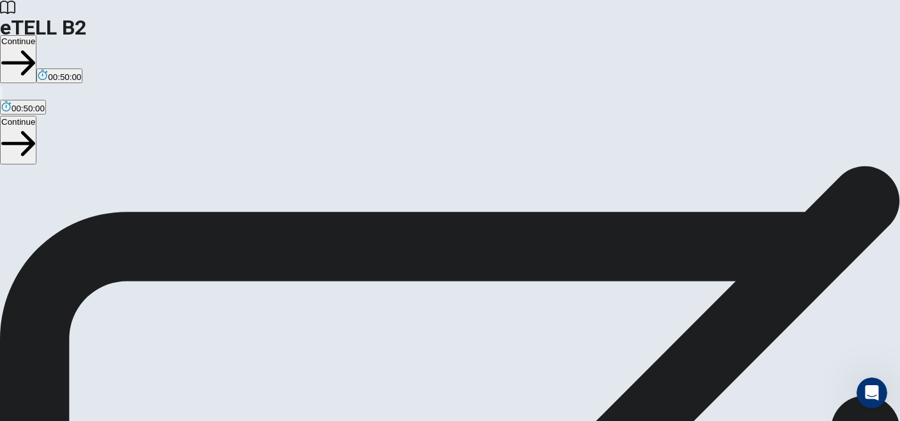
drag, startPoint x: 116, startPoint y: 90, endPoint x: 813, endPoint y: 49, distance: 698.0
click at [813, 166] on div "READING SECTION INSTRUCTIONS This section of the test focuses on your ability t…" at bounding box center [450, 166] width 900 height 0
click at [36, 35] on button "Continue" at bounding box center [18, 59] width 36 height 48
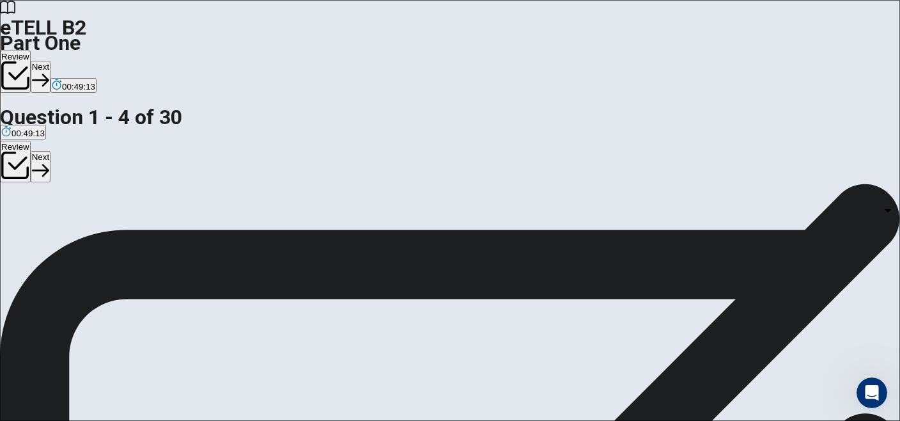
click at [568, 148] on body "This site uses cookies, as explained in our Privacy Policy . If you agree to th…" at bounding box center [450, 210] width 900 height 421
click at [568, 420] on div at bounding box center [450, 421] width 900 height 0
click at [566, 307] on body "This site uses cookies, as explained in our Privacy Policy . If you agree to th…" at bounding box center [450, 210] width 900 height 421
click at [616, 420] on div at bounding box center [450, 421] width 900 height 0
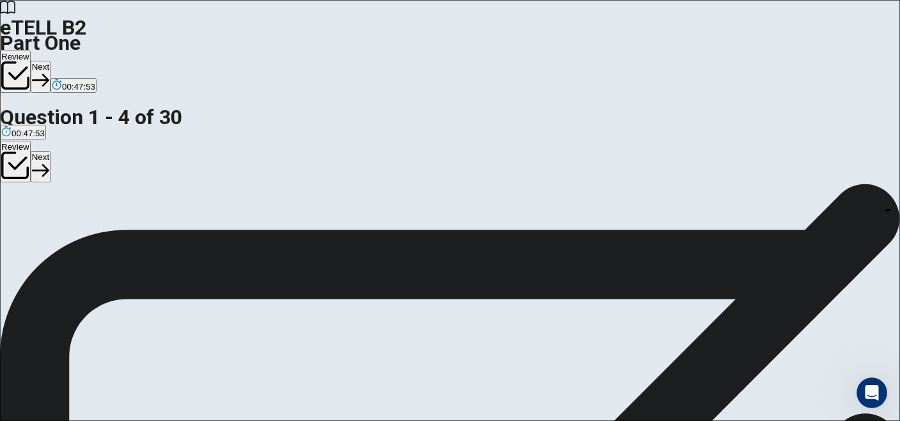
click at [579, 279] on body "This site uses cookies, as explained in our Privacy Policy . If you agree to th…" at bounding box center [450, 210] width 900 height 421
click at [650, 420] on div at bounding box center [450, 421] width 900 height 0
click at [568, 185] on body "This site uses cookies, as explained in our Privacy Policy . If you agree to th…" at bounding box center [450, 210] width 900 height 421
click at [624, 420] on div at bounding box center [450, 421] width 900 height 0
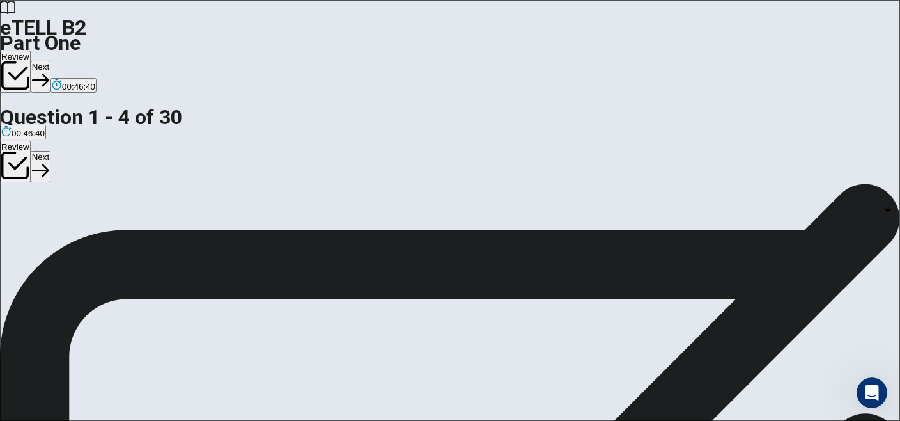
scroll to position [0, 0]
click at [578, 306] on body "This site uses cookies, as explained in our Privacy Policy . If you agree to th…" at bounding box center [450, 210] width 900 height 421
drag, startPoint x: 823, startPoint y: 269, endPoint x: 823, endPoint y: 277, distance: 8.3
click at [823, 420] on div at bounding box center [450, 421] width 900 height 0
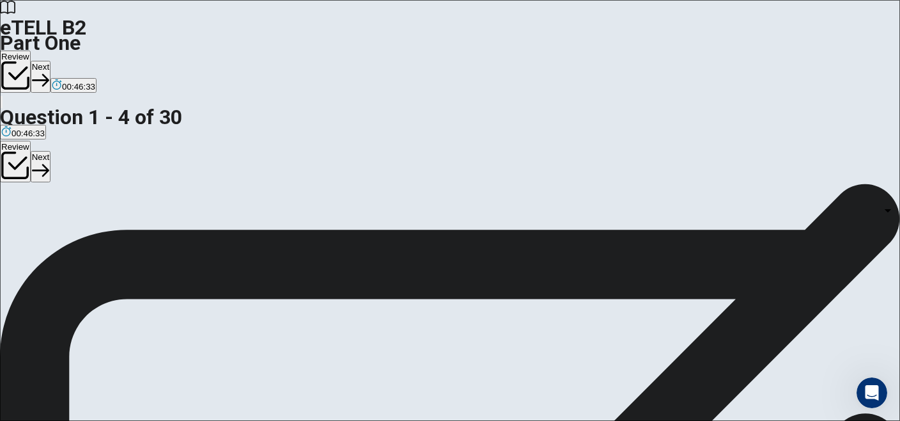
click at [555, 279] on body "This site uses cookies, as explained in our Privacy Policy . If you agree to th…" at bounding box center [450, 210] width 900 height 421
click at [655, 420] on div at bounding box center [450, 421] width 900 height 0
click at [547, 309] on body "This site uses cookies, as explained in our Privacy Policy . If you agree to th…" at bounding box center [450, 210] width 900 height 421
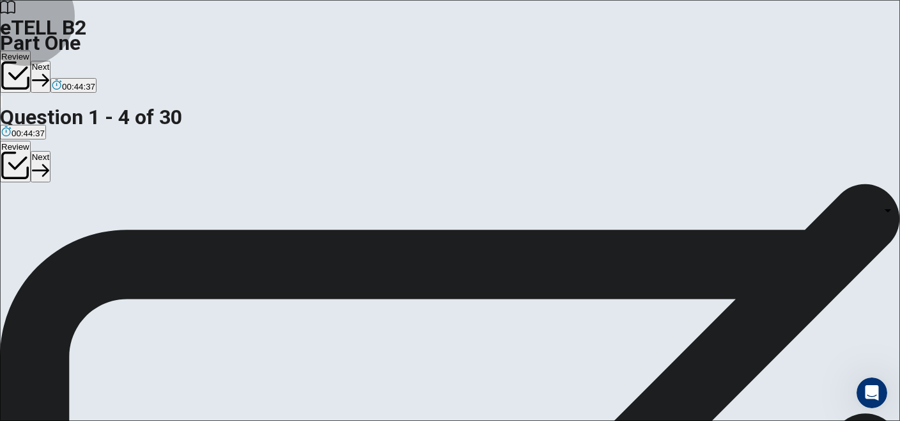
type input "*"
click at [573, 337] on body "This site uses cookies, as explained in our Privacy Policy . If you agree to th…" at bounding box center [450, 210] width 900 height 421
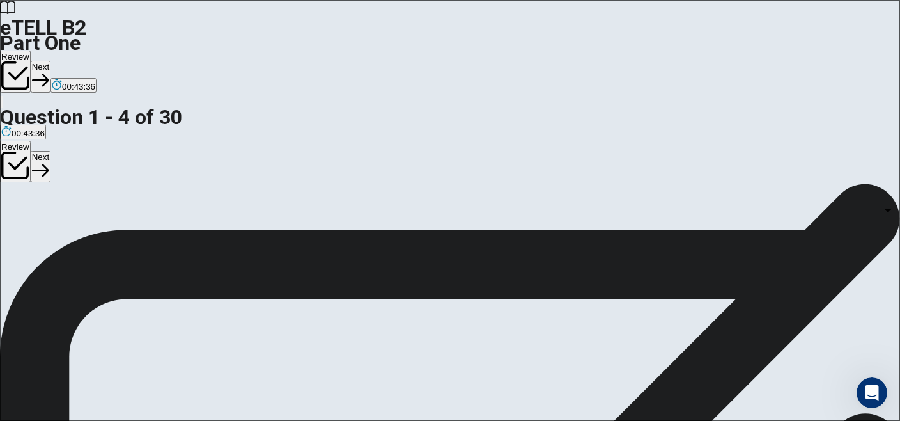
type input "*"
click at [562, 280] on body "This site uses cookies, as explained in our Privacy Policy . If you agree to th…" at bounding box center [450, 210] width 900 height 421
type input "*"
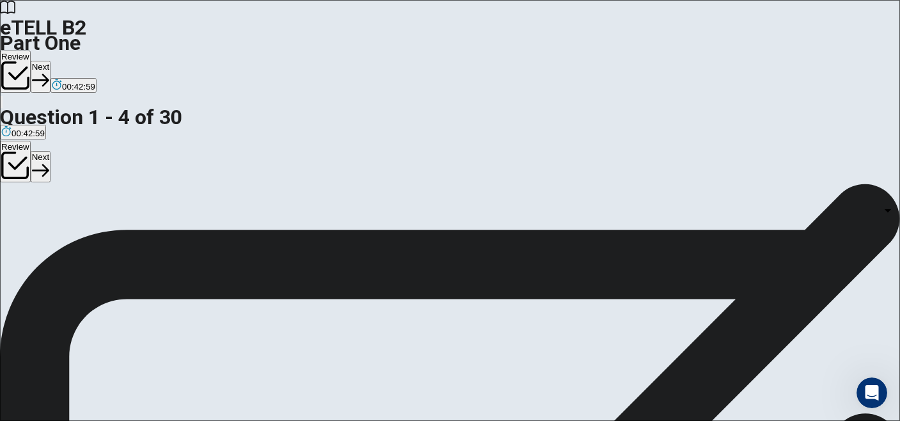
scroll to position [452, 0]
click at [542, 328] on body "This site uses cookies, as explained in our Privacy Policy . If you agree to th…" at bounding box center [450, 210] width 900 height 421
click at [545, 420] on li "A" at bounding box center [450, 428] width 900 height 15
type input "*"
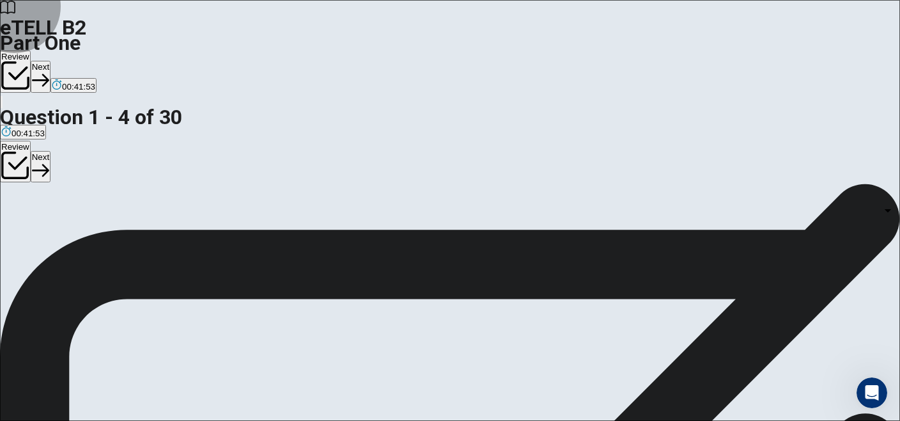
click at [51, 61] on button "Next" at bounding box center [41, 76] width 20 height 31
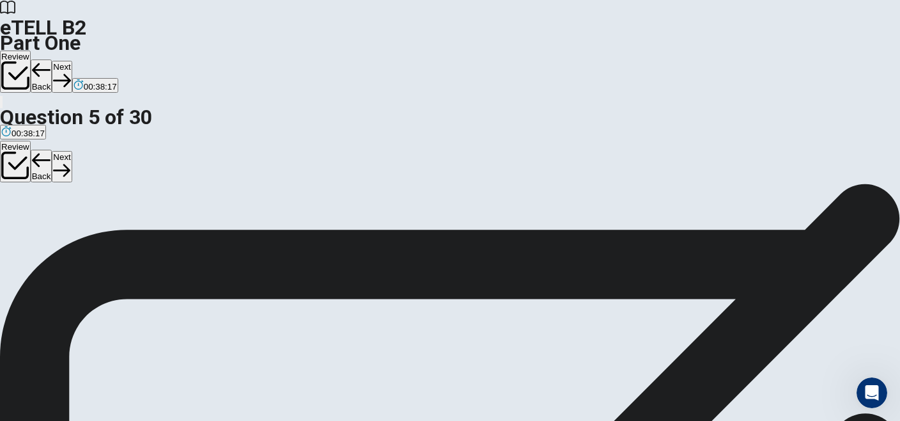
scroll to position [29, 0]
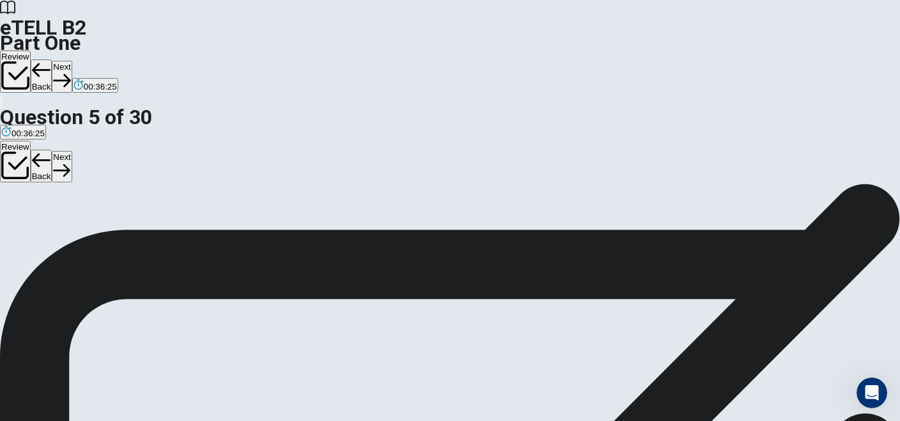
click at [72, 61] on button "Next" at bounding box center [62, 76] width 20 height 31
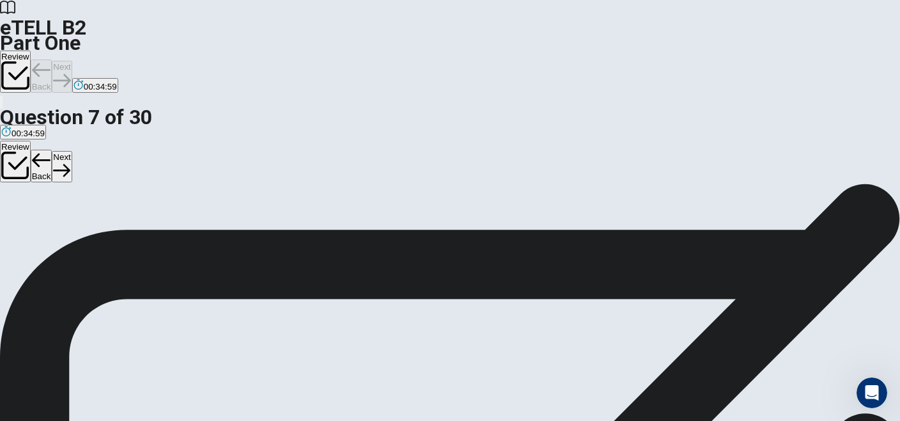
scroll to position [0, 0]
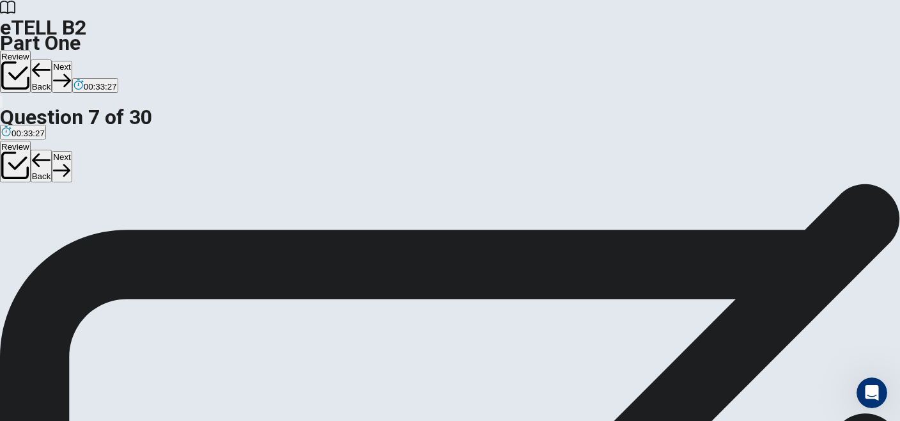
scroll to position [29, 0]
click at [72, 61] on button "Next" at bounding box center [62, 76] width 20 height 31
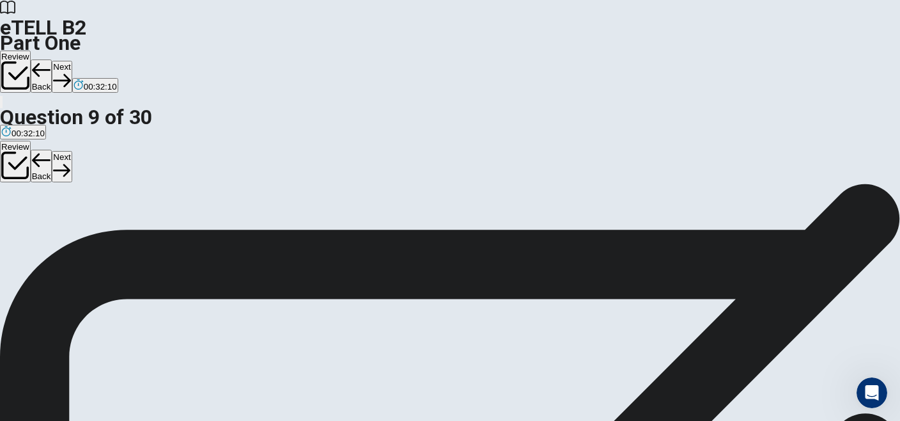
scroll to position [157, 0]
click at [72, 61] on button "Next" at bounding box center [62, 76] width 20 height 31
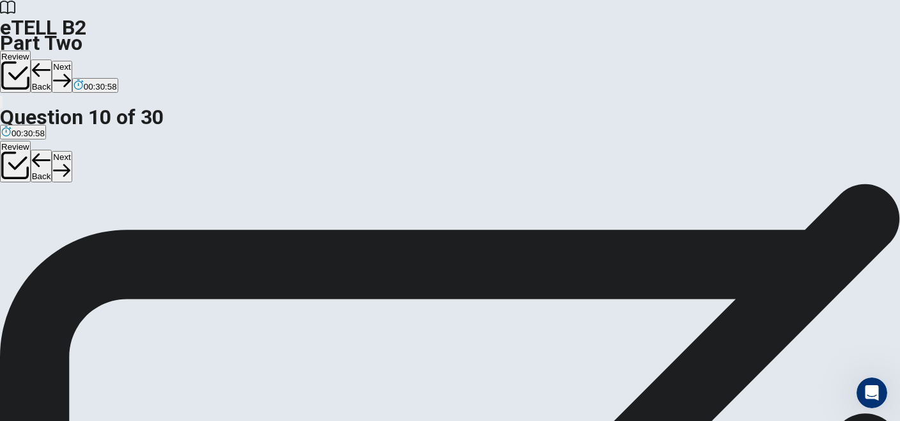
click at [72, 61] on button "Next" at bounding box center [62, 76] width 20 height 31
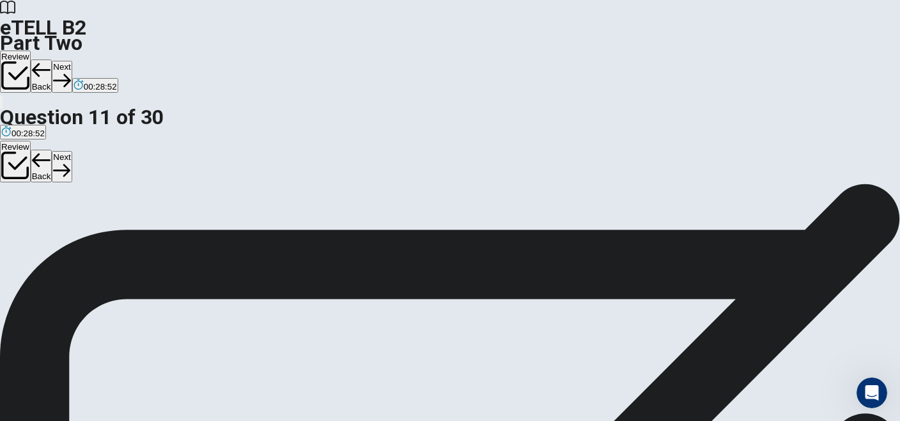
scroll to position [157, 0]
click at [72, 61] on button "Next" at bounding box center [62, 76] width 20 height 31
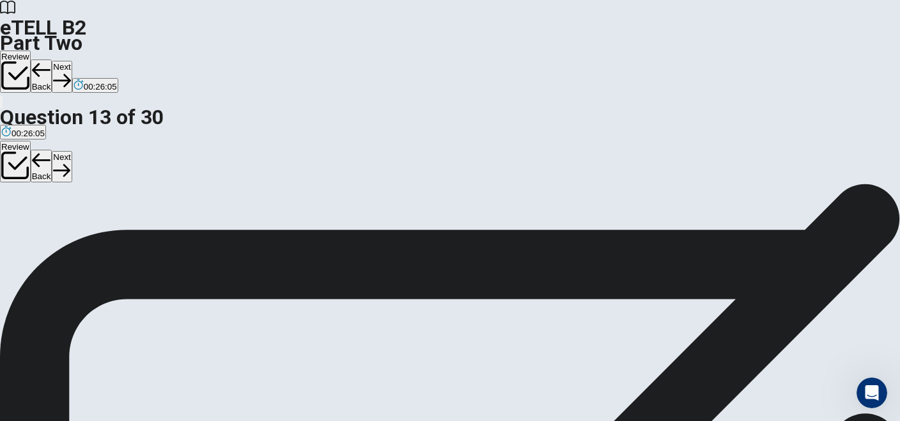
click at [72, 61] on button "Next" at bounding box center [62, 76] width 20 height 31
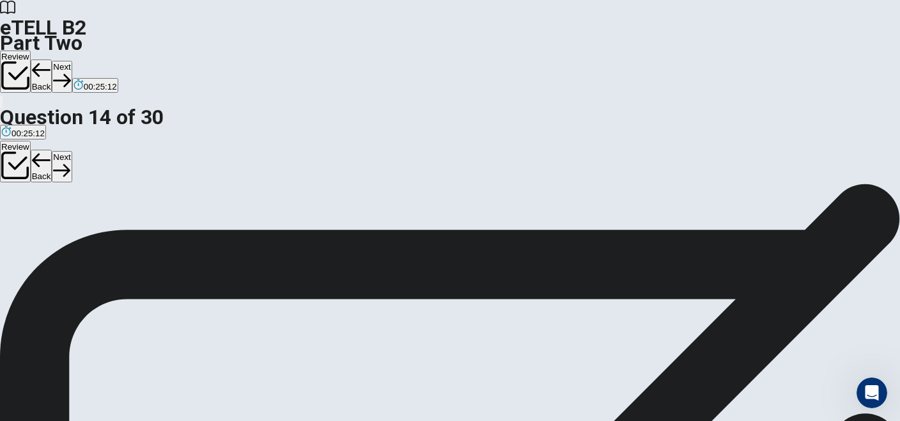
scroll to position [157, 0]
click at [72, 61] on button "Next" at bounding box center [62, 76] width 20 height 31
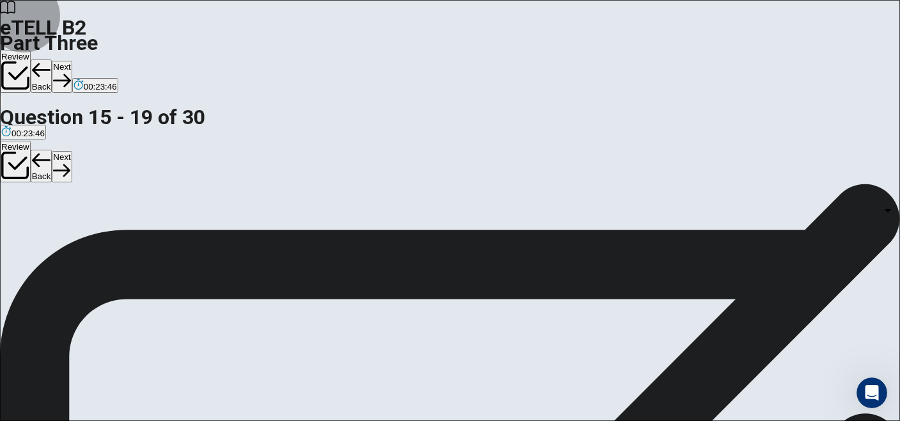
click at [72, 61] on button "Next" at bounding box center [62, 76] width 20 height 31
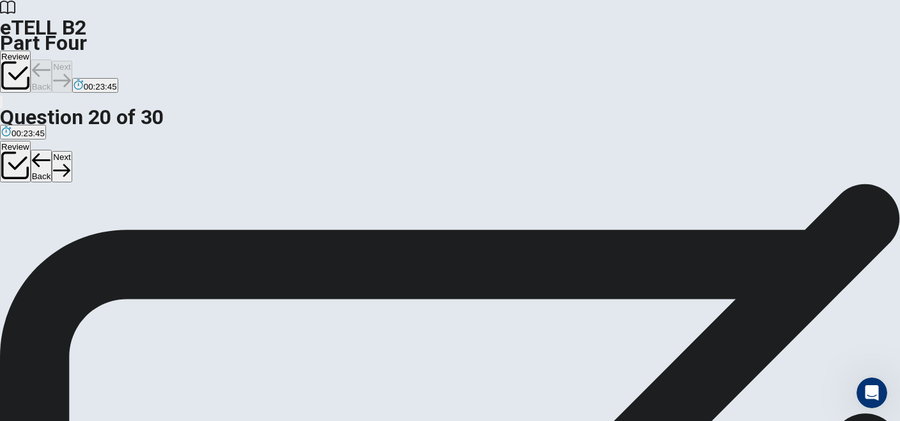
scroll to position [0, 0]
click at [52, 59] on button "Back" at bounding box center [42, 75] width 22 height 33
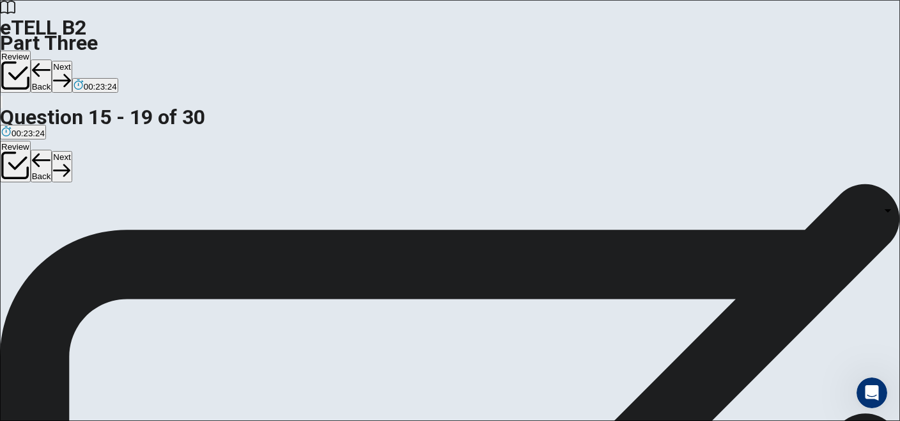
click at [573, 228] on body "This site uses cookies, as explained in our Privacy Policy . If you agree to th…" at bounding box center [450, 210] width 900 height 421
click at [570, 420] on li "A" at bounding box center [450, 428] width 900 height 15
type input "*"
click at [538, 219] on body "This site uses cookies, as explained in our Privacy Policy . If you agree to th…" at bounding box center [450, 210] width 900 height 421
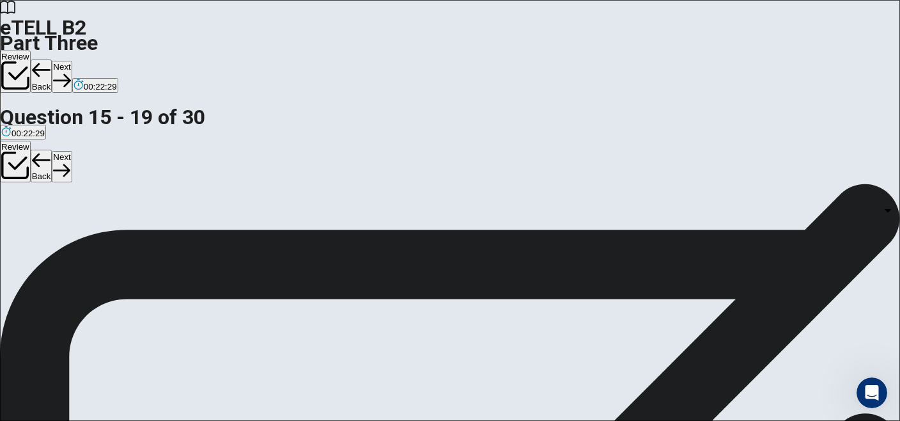
click at [529, 420] on div at bounding box center [450, 421] width 900 height 0
click at [557, 118] on body "This site uses cookies, as explained in our Privacy Policy . If you agree to th…" at bounding box center [450, 210] width 900 height 421
type input "*"
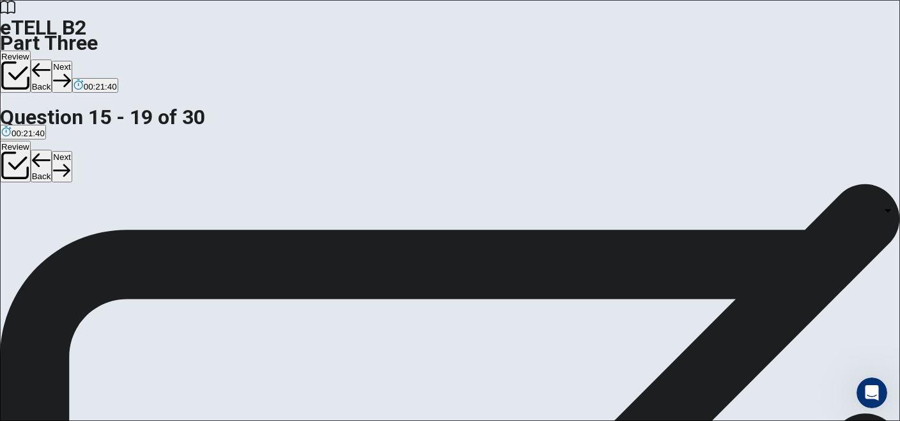
click at [557, 188] on body "This site uses cookies, as explained in our Privacy Policy . If you agree to th…" at bounding box center [450, 210] width 900 height 421
click at [546, 420] on li "A" at bounding box center [450, 428] width 900 height 15
type input "*"
click at [597, 233] on body "This site uses cookies, as explained in our Privacy Policy . If you agree to th…" at bounding box center [450, 210] width 900 height 421
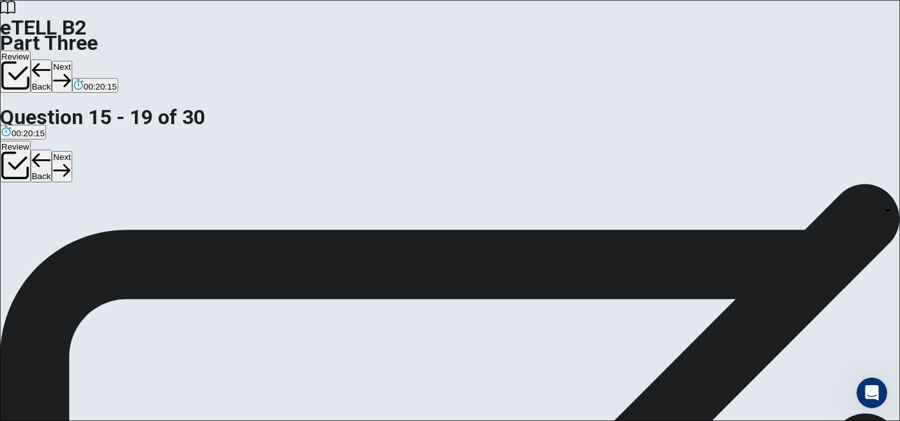
type input "*"
click at [728, 288] on body "This site uses cookies, as explained in our Privacy Policy . If you agree to th…" at bounding box center [450, 210] width 900 height 421
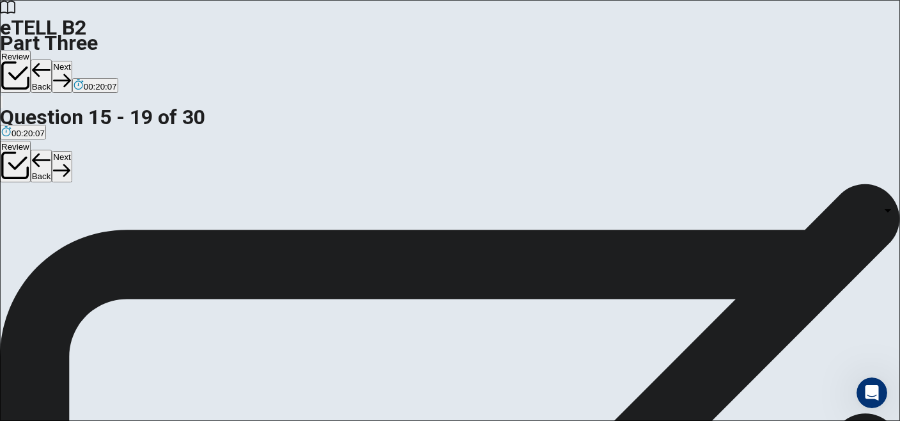
type input "*"
click at [659, 392] on body "This site uses cookies, as explained in our Privacy Policy . If you agree to th…" at bounding box center [450, 210] width 900 height 421
type input "*"
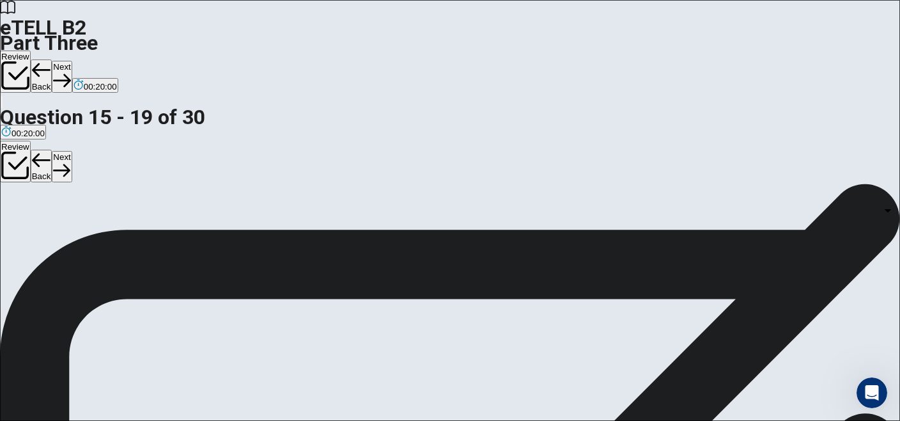
click at [72, 61] on button "Next" at bounding box center [62, 76] width 20 height 31
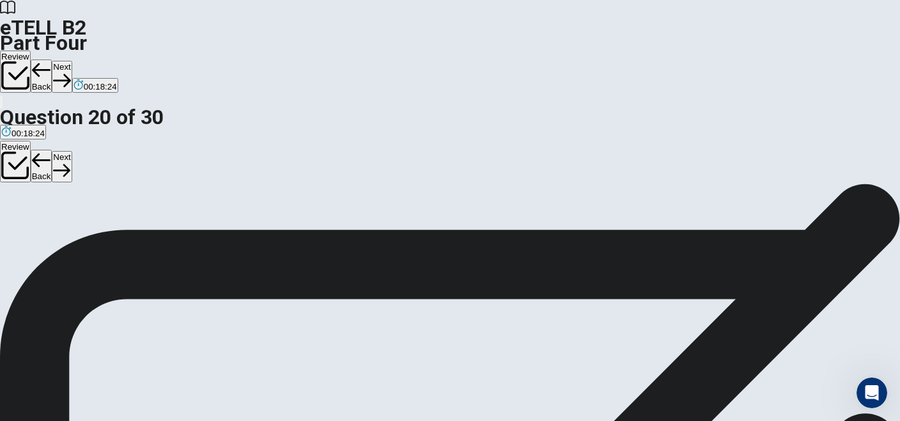
click at [72, 61] on button "Next" at bounding box center [62, 76] width 20 height 31
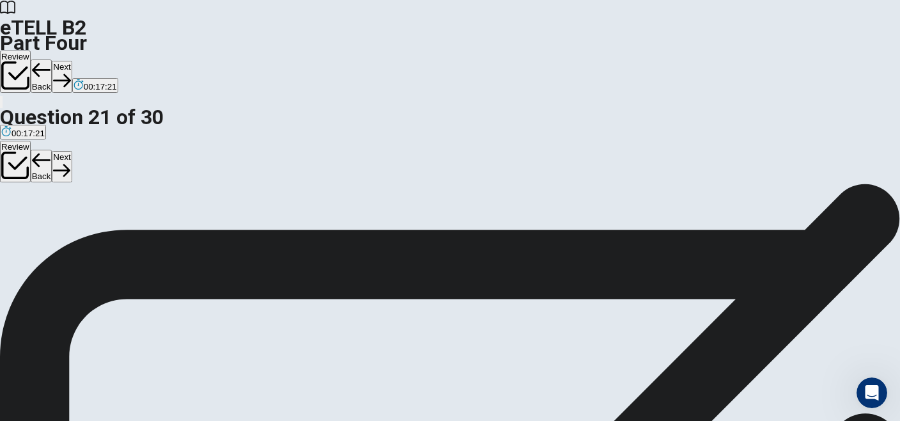
scroll to position [157, 0]
click at [72, 61] on button "Next" at bounding box center [62, 76] width 20 height 31
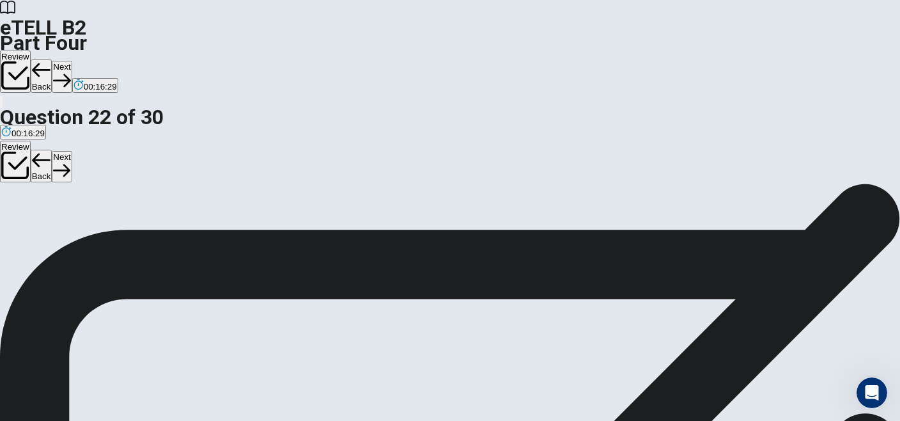
scroll to position [157, 0]
click at [72, 61] on button "Next" at bounding box center [62, 76] width 20 height 31
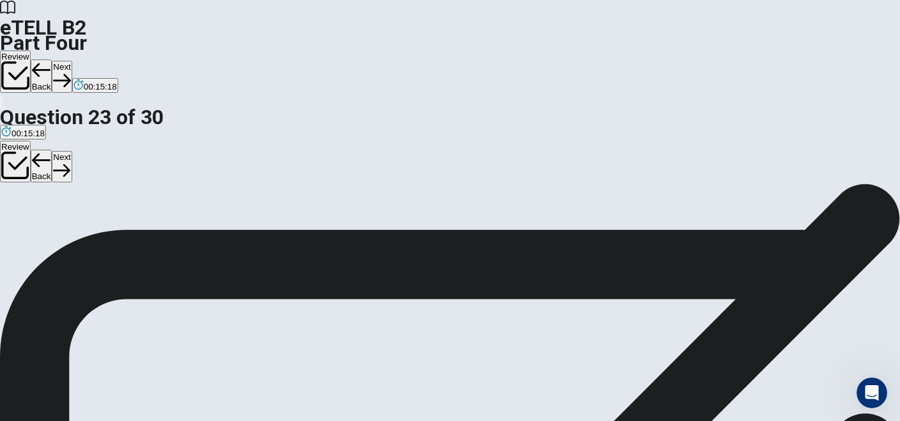
scroll to position [128, 0]
click at [52, 59] on button "Back" at bounding box center [42, 75] width 22 height 33
click at [72, 61] on button "Next" at bounding box center [62, 76] width 20 height 31
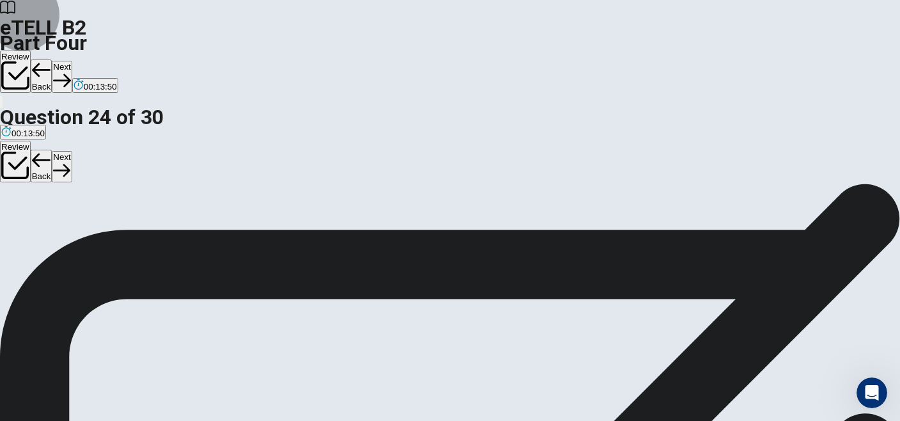
click at [72, 61] on button "Next" at bounding box center [62, 76] width 20 height 31
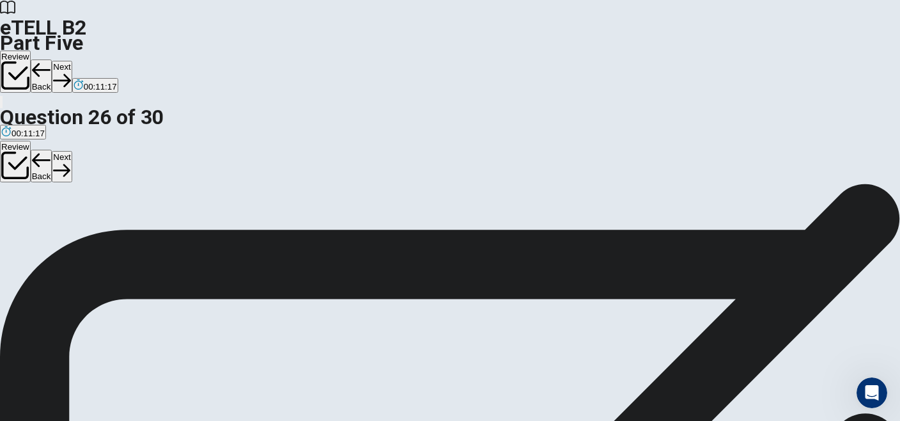
click at [72, 61] on button "Next" at bounding box center [62, 76] width 20 height 31
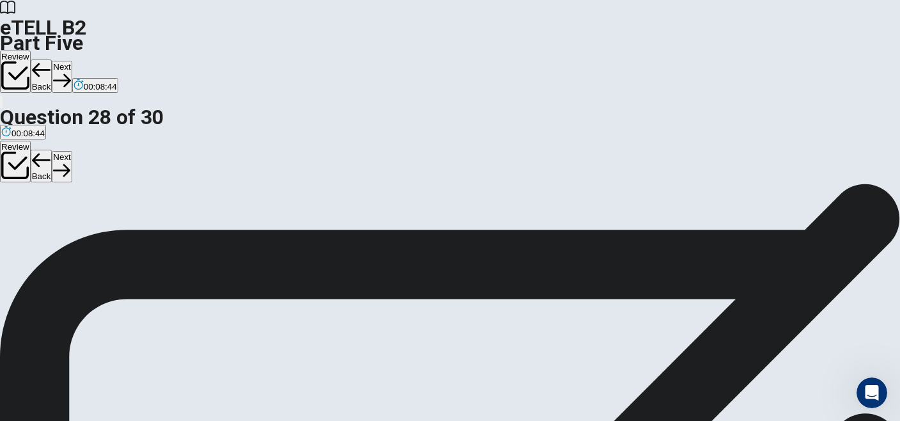
scroll to position [138, 0]
click at [72, 61] on button "Next" at bounding box center [62, 76] width 20 height 31
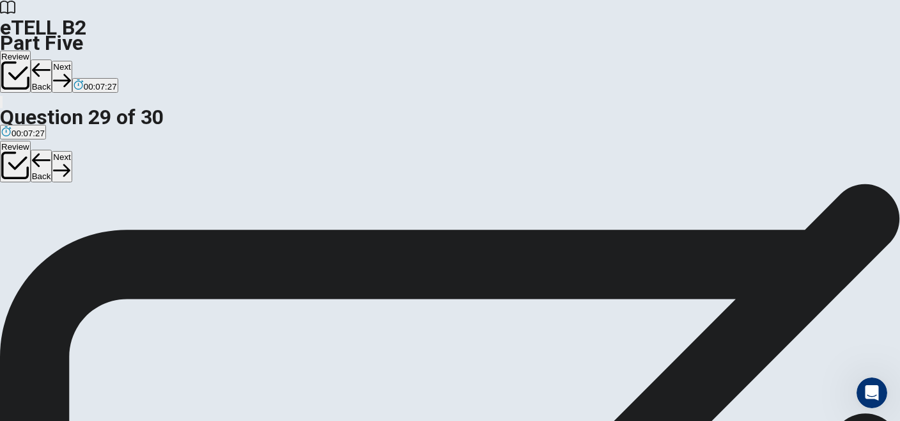
click at [72, 61] on button "Next" at bounding box center [62, 76] width 20 height 31
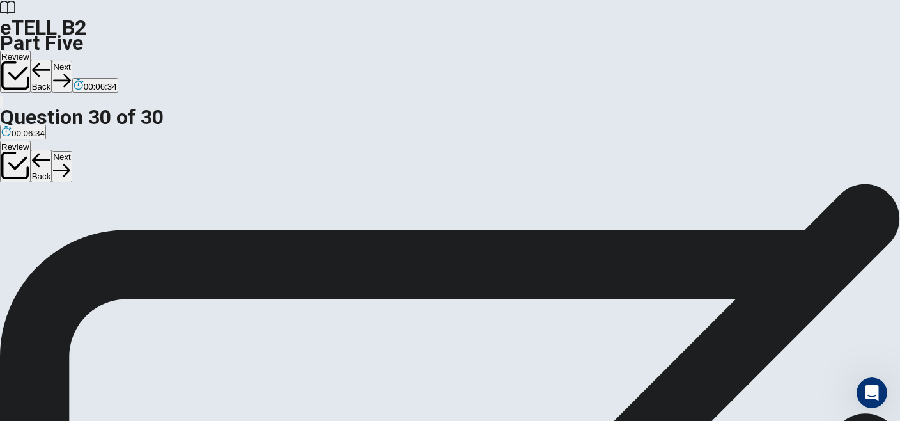
scroll to position [138, 0]
click at [72, 61] on button "Next" at bounding box center [62, 76] width 20 height 31
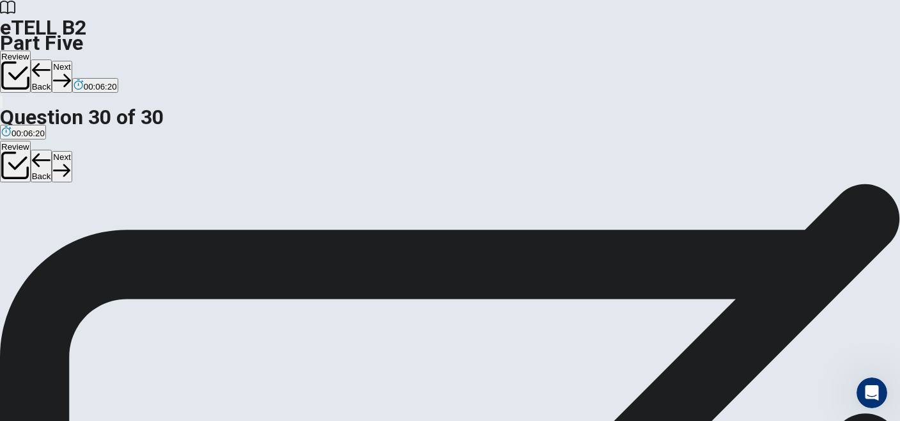
click at [31, 51] on button "Review" at bounding box center [15, 72] width 31 height 42
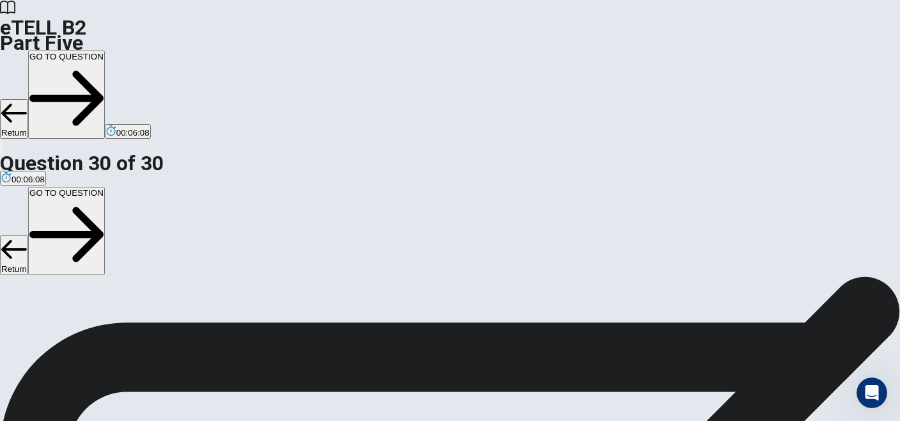
scroll to position [754, 0]
click at [105, 51] on button "GO TO QUESTION" at bounding box center [66, 95] width 77 height 88
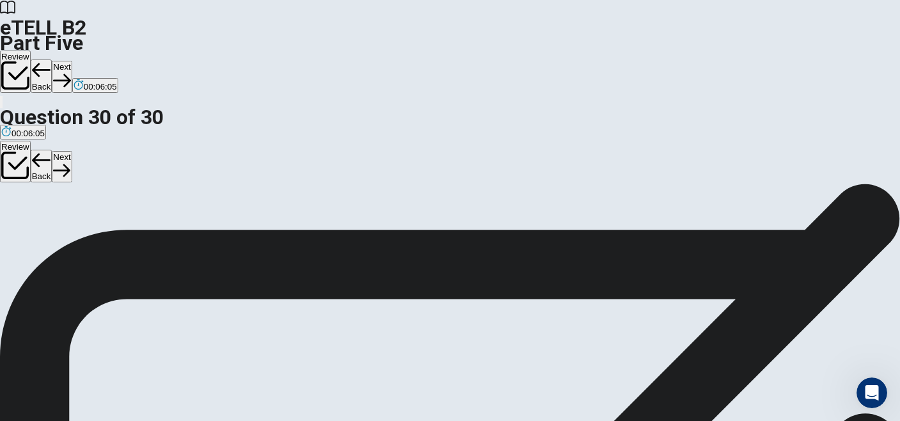
scroll to position [0, 0]
click at [72, 61] on button "Next" at bounding box center [62, 76] width 20 height 31
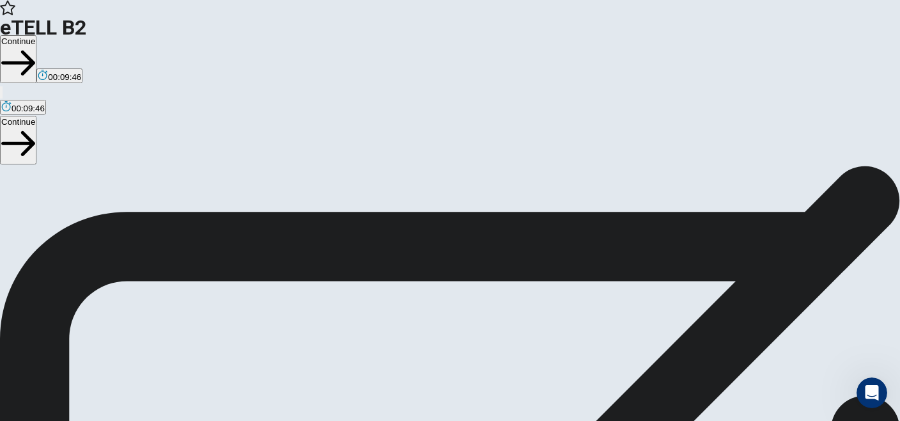
drag, startPoint x: 364, startPoint y: 198, endPoint x: 539, endPoint y: 195, distance: 174.5
click at [36, 35] on button "Continue" at bounding box center [18, 59] width 36 height 48
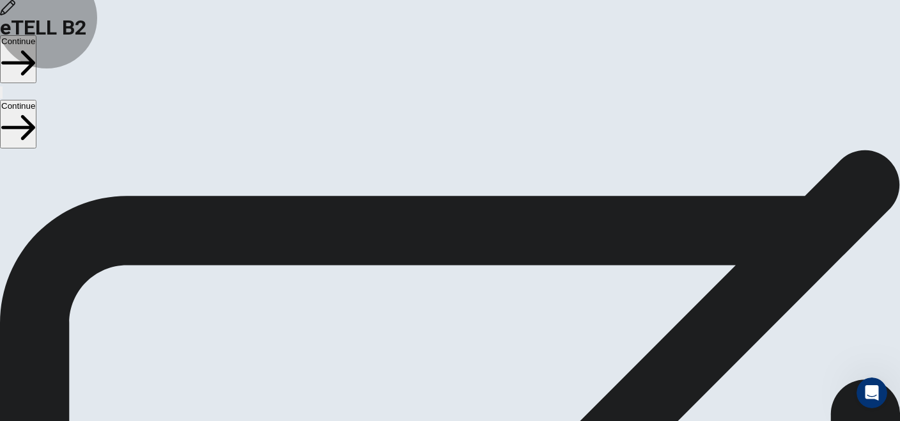
click at [36, 35] on button "Continue" at bounding box center [18, 59] width 36 height 48
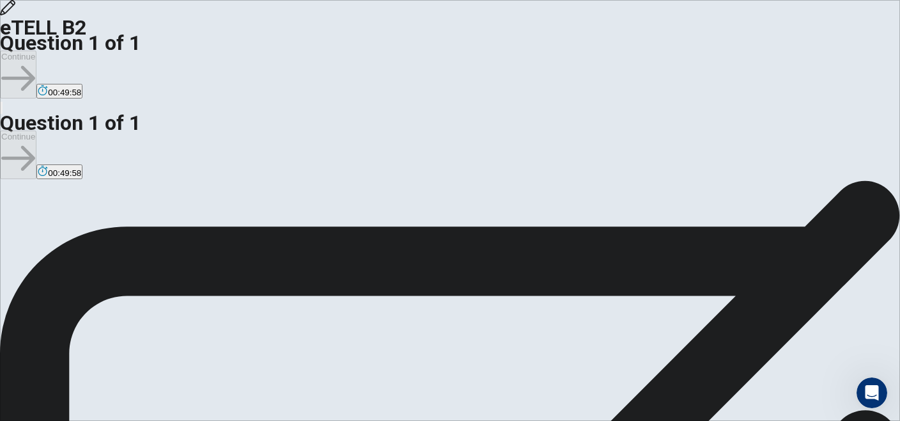
scroll to position [29, 0]
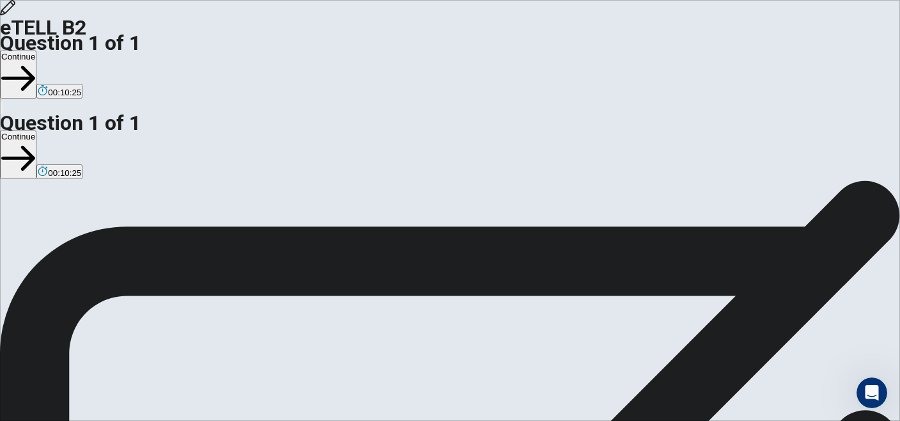
type textarea "**********"
click at [36, 51] on button "Continue" at bounding box center [18, 75] width 36 height 48
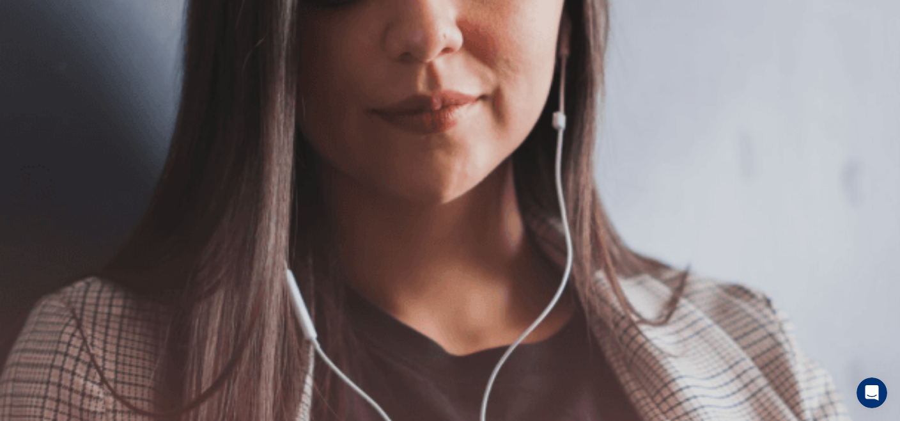
scroll to position [206, 0]
click at [36, 51] on button "Continue" at bounding box center [18, 75] width 36 height 48
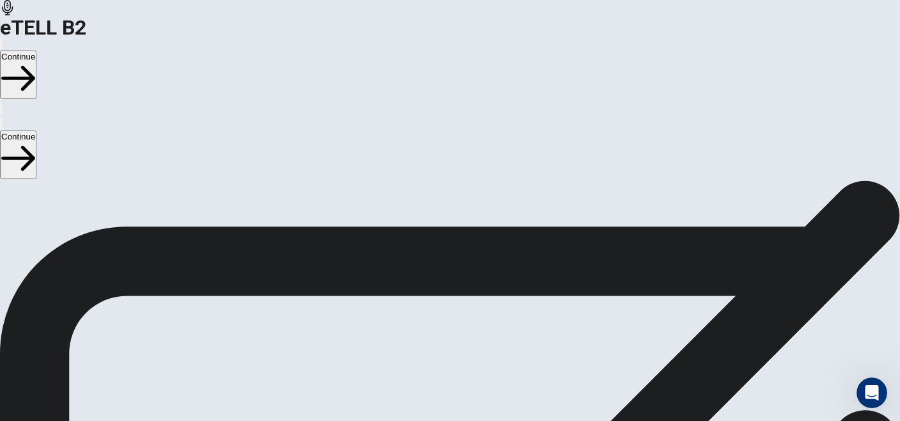
click at [36, 51] on button "Continue" at bounding box center [18, 75] width 36 height 48
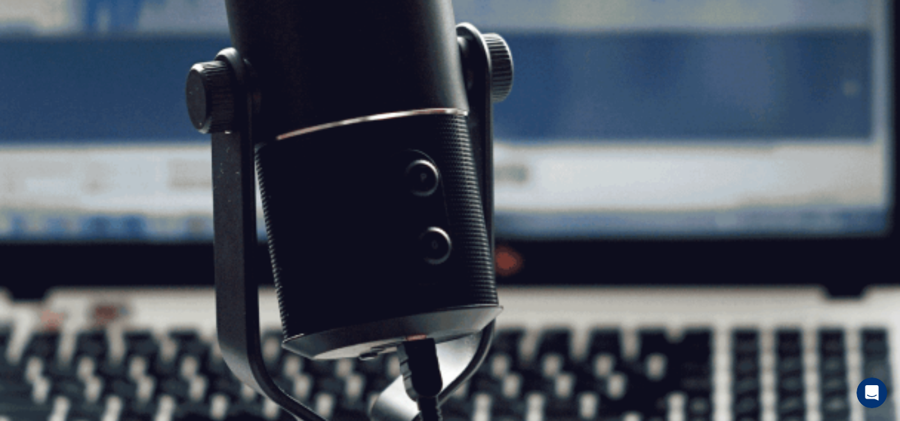
scroll to position [142, 0]
click at [36, 51] on button "Continue" at bounding box center [18, 75] width 36 height 48
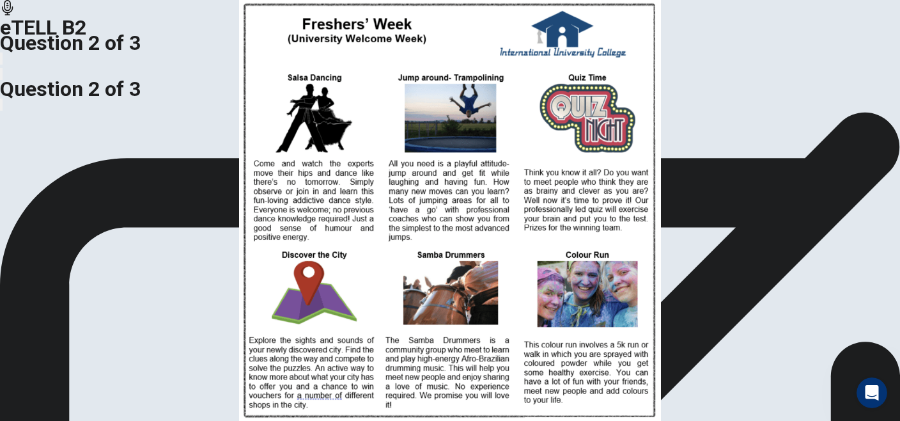
scroll to position [0, 0]
click at [219, 216] on img at bounding box center [450, 210] width 900 height 421
click at [262, 136] on img at bounding box center [450, 210] width 900 height 421
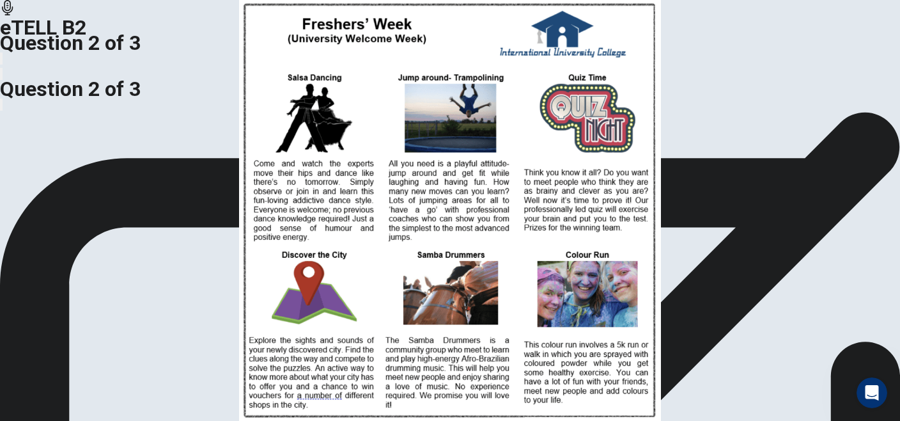
click at [297, 210] on img at bounding box center [450, 210] width 900 height 421
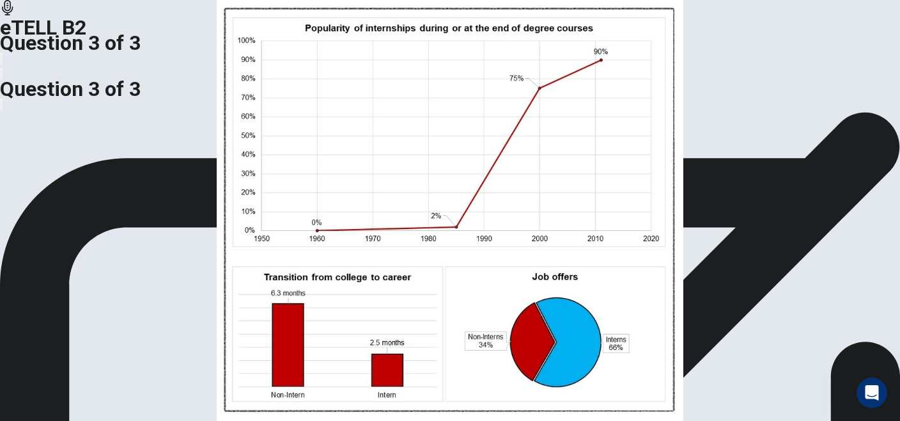
scroll to position [12, 0]
click at [294, 206] on img at bounding box center [450, 210] width 900 height 421
click at [284, 199] on img at bounding box center [450, 210] width 900 height 421
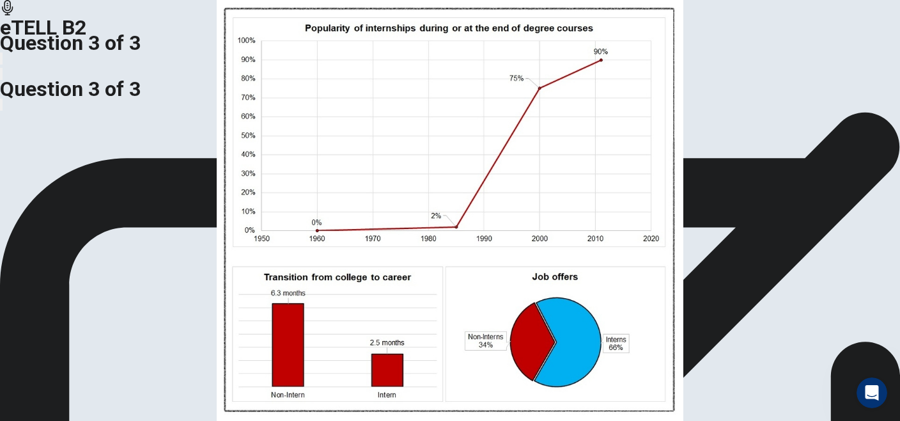
click at [295, 199] on img at bounding box center [450, 210] width 900 height 421
click at [300, 133] on img at bounding box center [450, 210] width 900 height 421
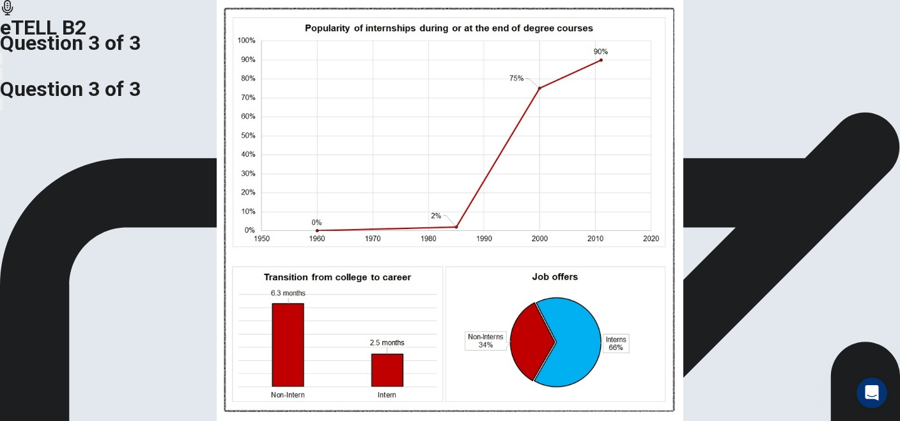
click at [253, 197] on img at bounding box center [450, 210] width 900 height 421
